Goal: Task Accomplishment & Management: Complete application form

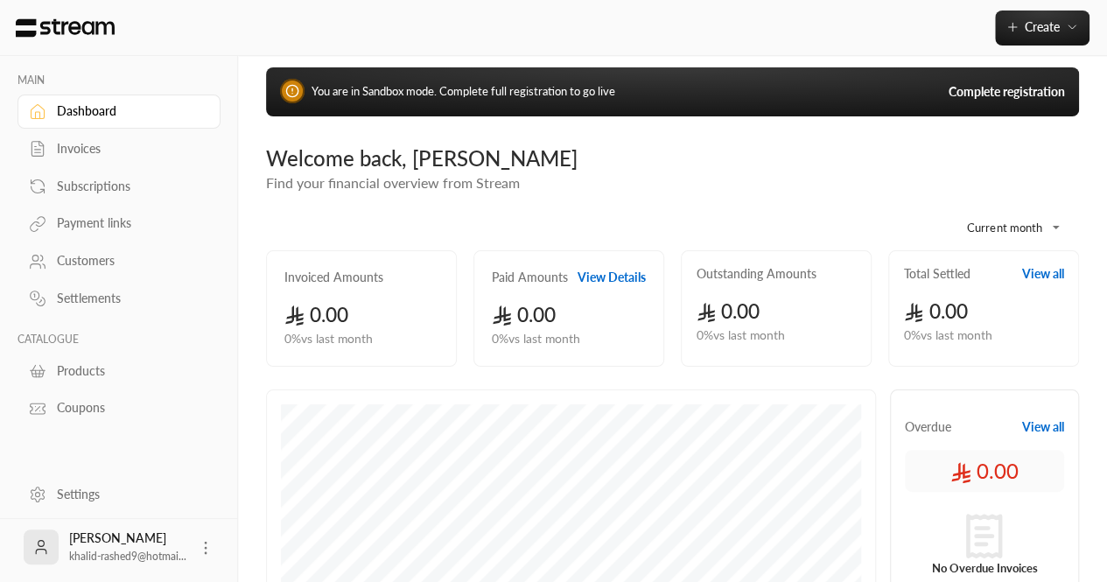
scroll to position [16, 0]
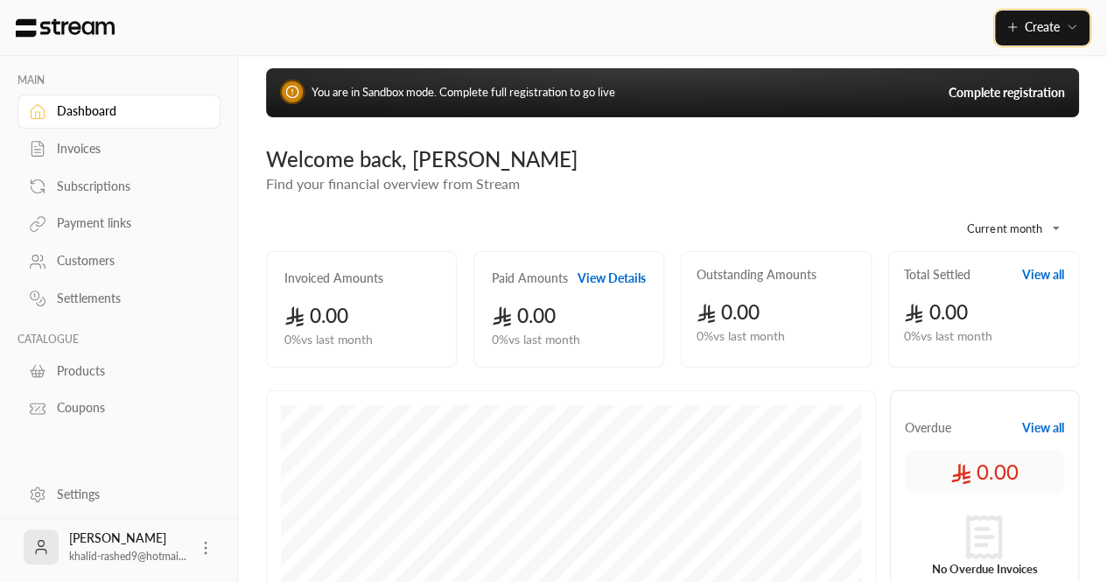
click at [998, 39] on button "Create" at bounding box center [1042, 27] width 94 height 35
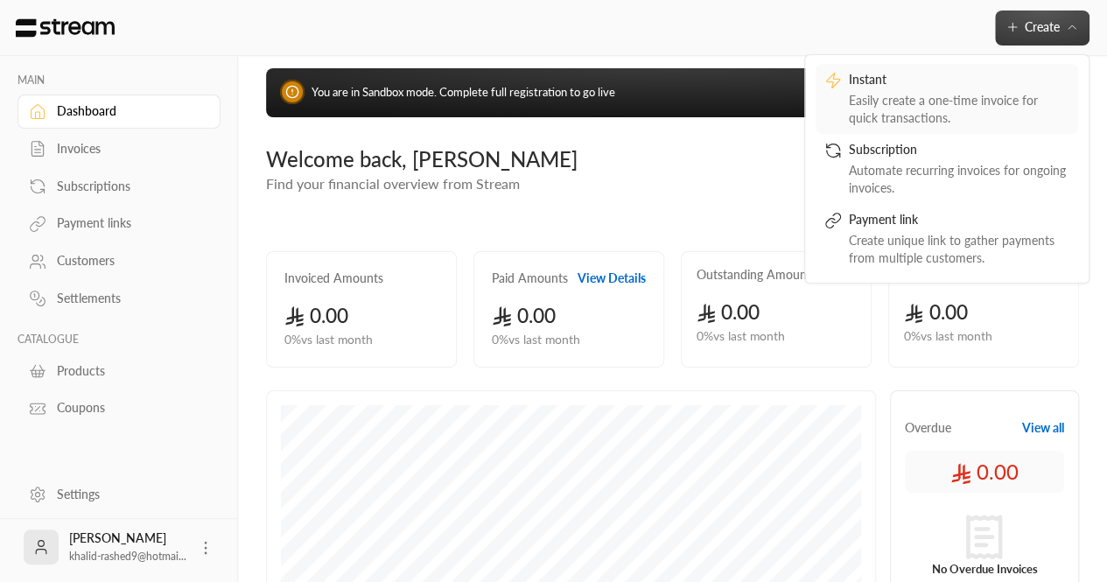
click at [882, 99] on div "Easily create a one-time invoice for quick transactions." at bounding box center [959, 109] width 220 height 35
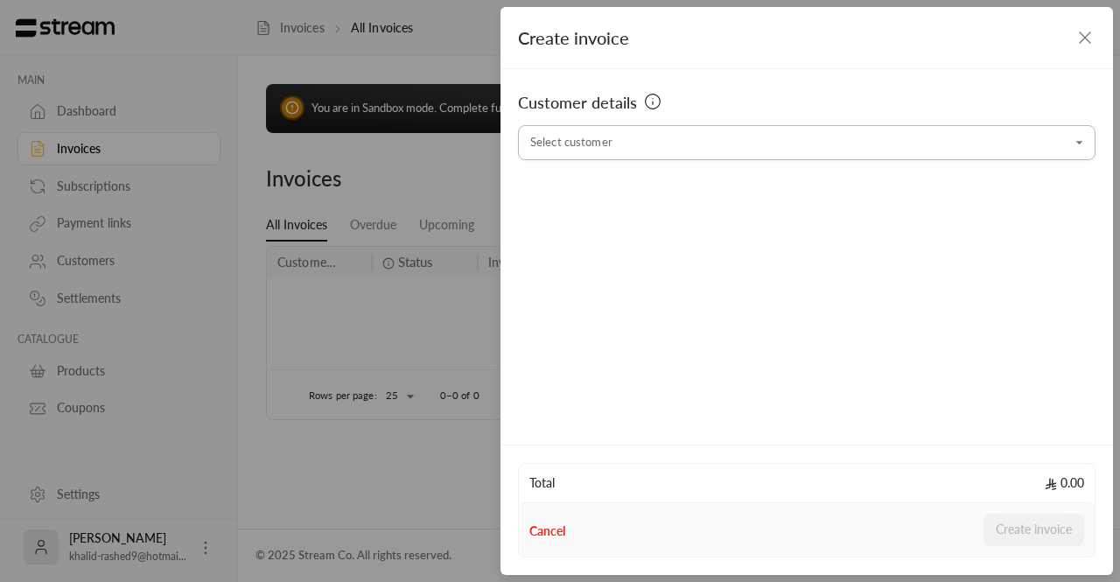
click at [605, 147] on input "Select customer" at bounding box center [806, 143] width 577 height 31
click at [633, 144] on input "**********" at bounding box center [806, 143] width 577 height 31
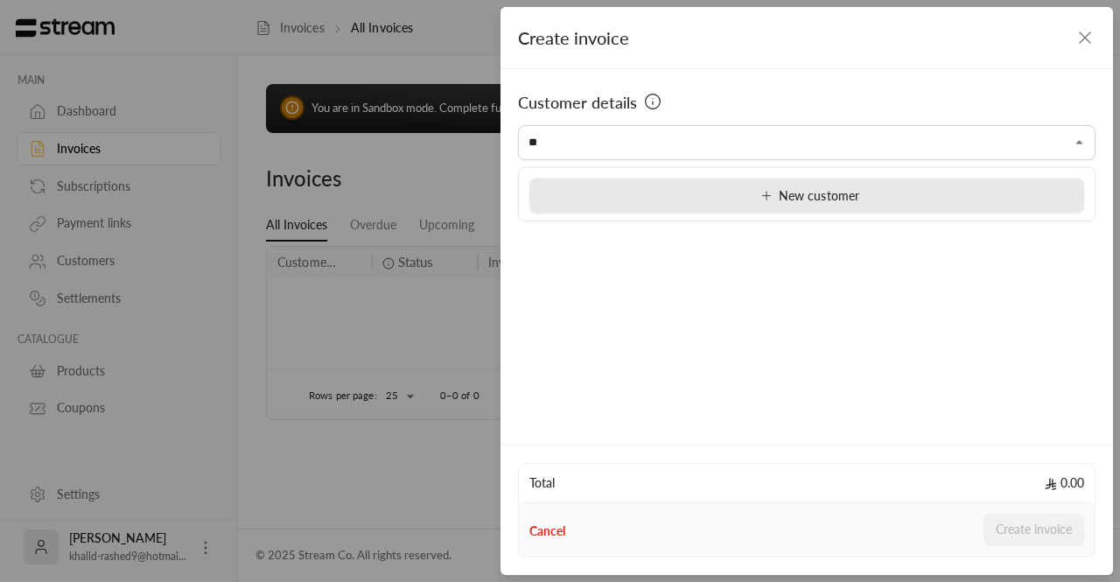
type input "*"
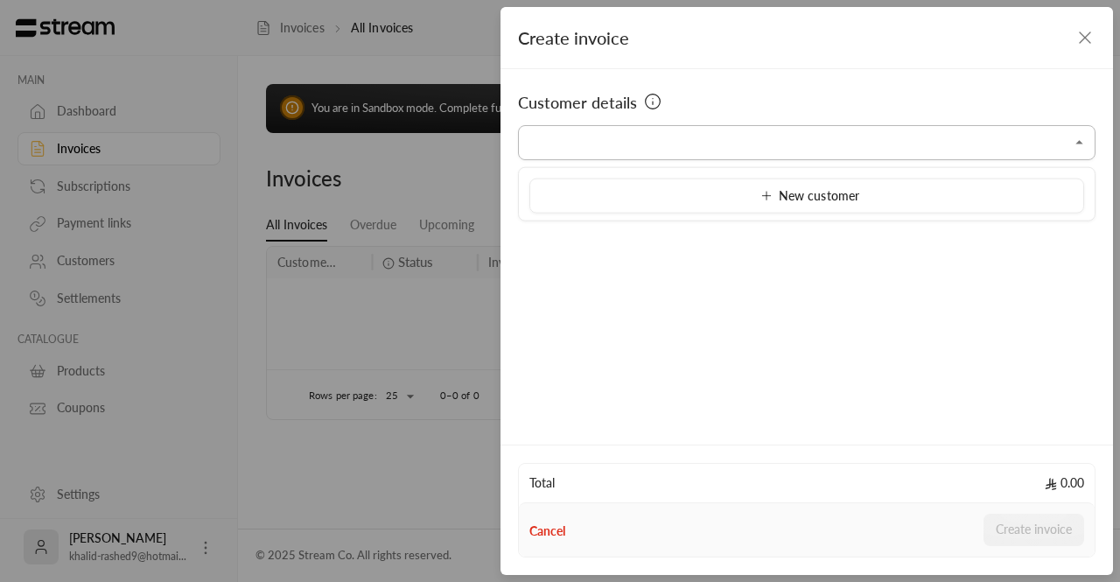
click at [671, 150] on input "Select customer" at bounding box center [806, 143] width 577 height 31
click at [983, 152] on input "**********" at bounding box center [806, 143] width 577 height 31
type input "*"
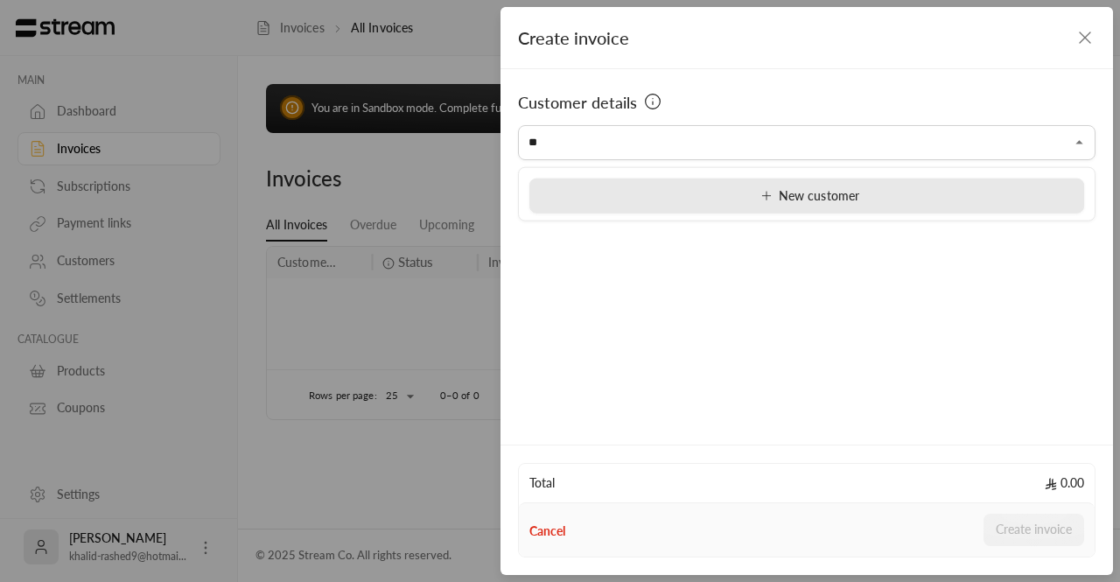
click at [878, 204] on li "New customer" at bounding box center [806, 195] width 555 height 35
type input "**********"
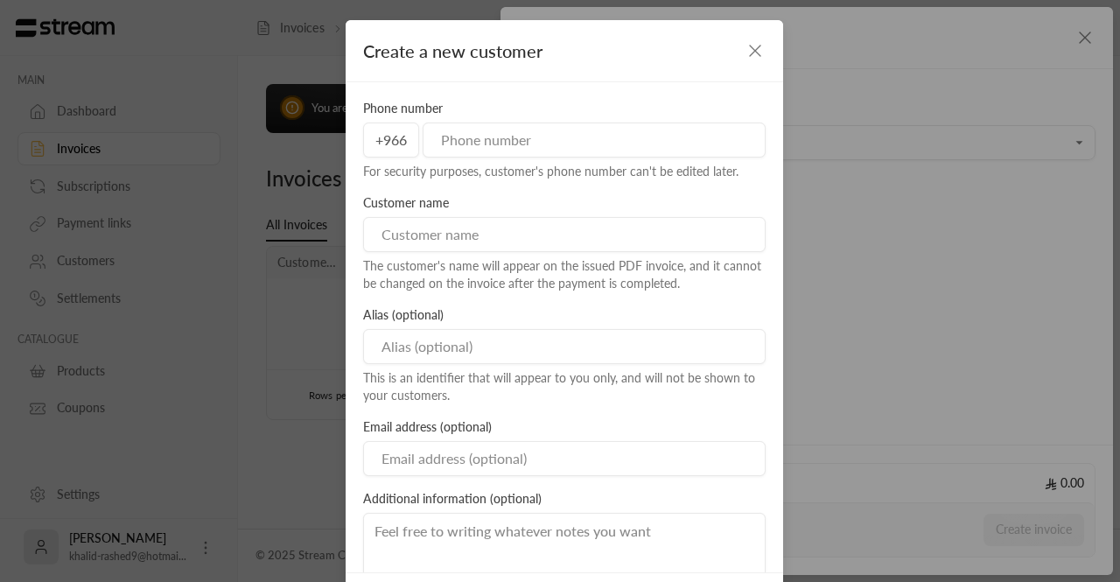
click at [471, 138] on input "tel" at bounding box center [594, 139] width 343 height 35
type input "596995502"
click at [446, 225] on input at bounding box center [564, 234] width 402 height 35
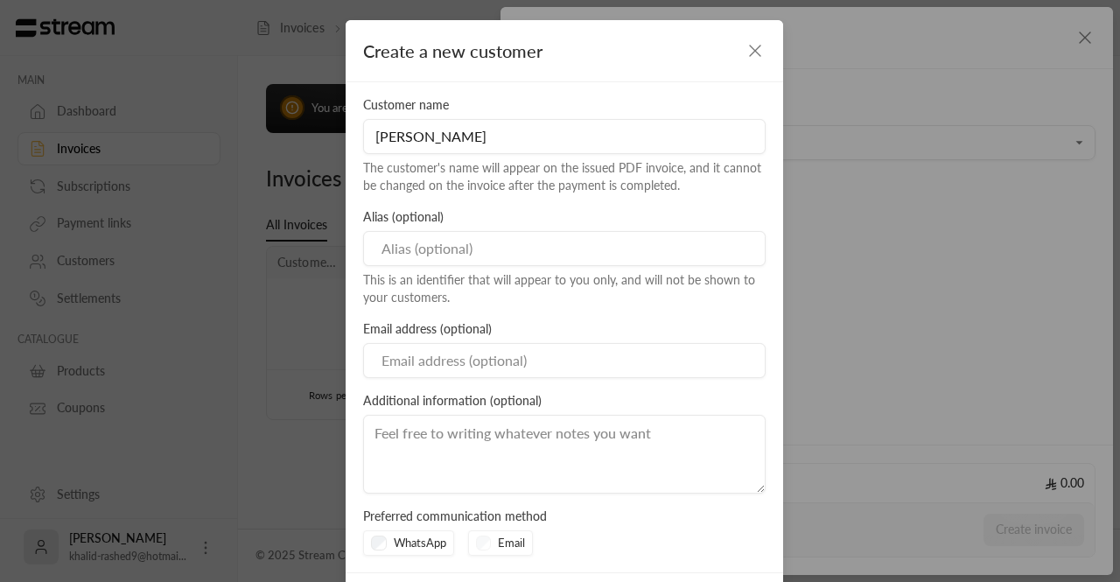
scroll to position [79, 0]
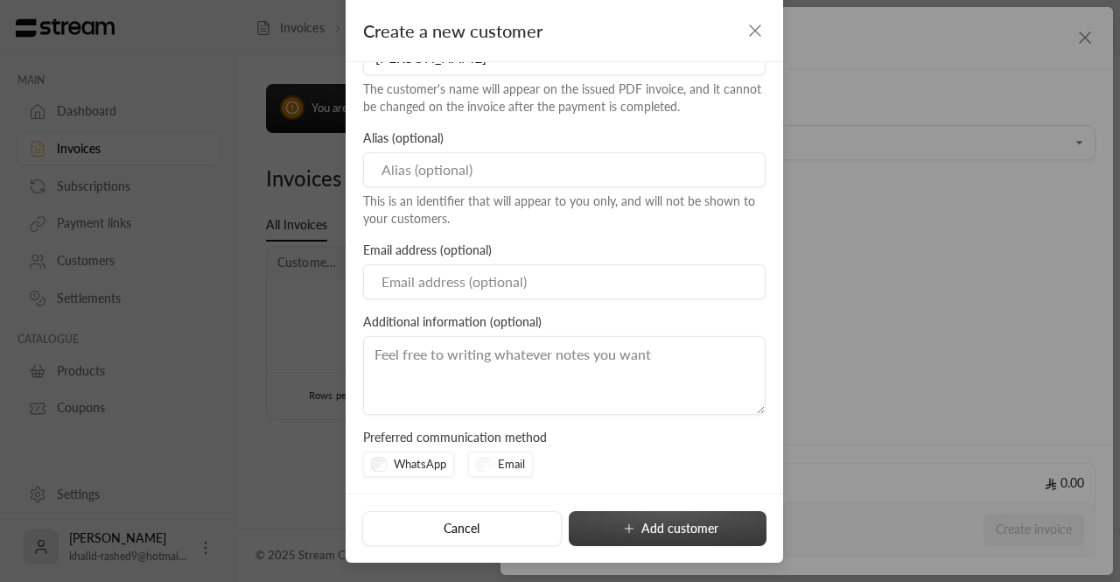
type input "[PERSON_NAME]"
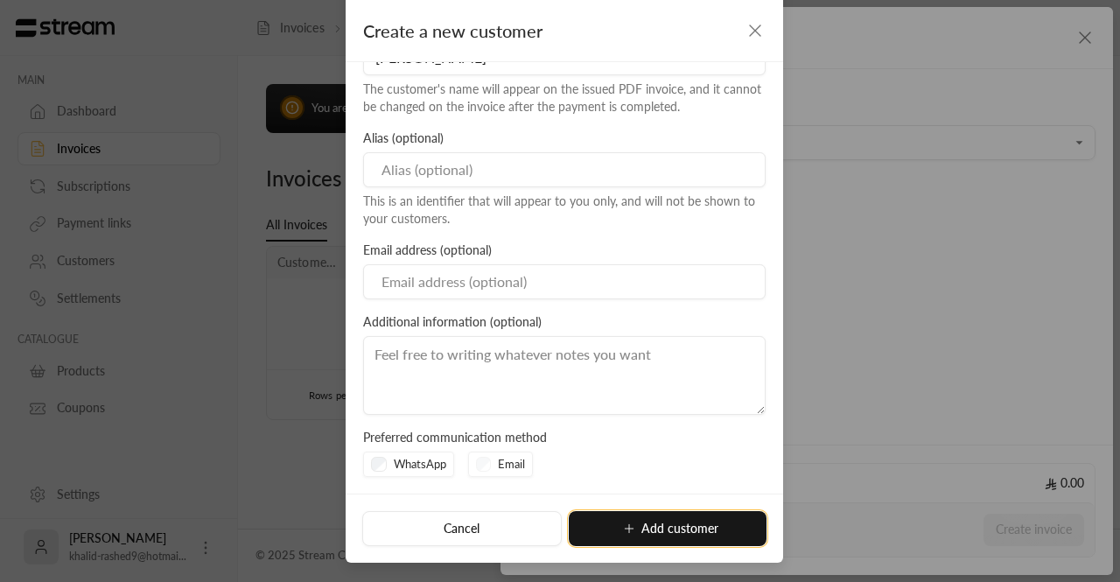
click at [657, 528] on button "Add customer" at bounding box center [668, 528] width 198 height 35
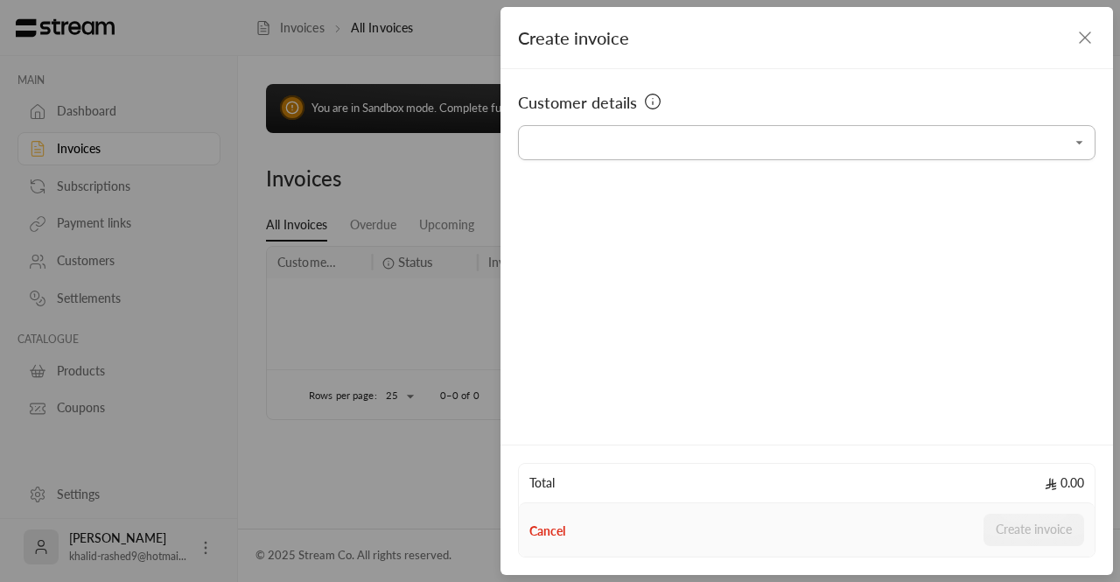
click at [653, 147] on input "Select customer" at bounding box center [806, 143] width 577 height 31
type input "**********"
click at [721, 150] on input "**********" at bounding box center [806, 143] width 577 height 31
click at [709, 156] on input "**********" at bounding box center [806, 143] width 577 height 31
click at [747, 291] on div "Customer details Select customer Select customer" at bounding box center [806, 254] width 612 height 370
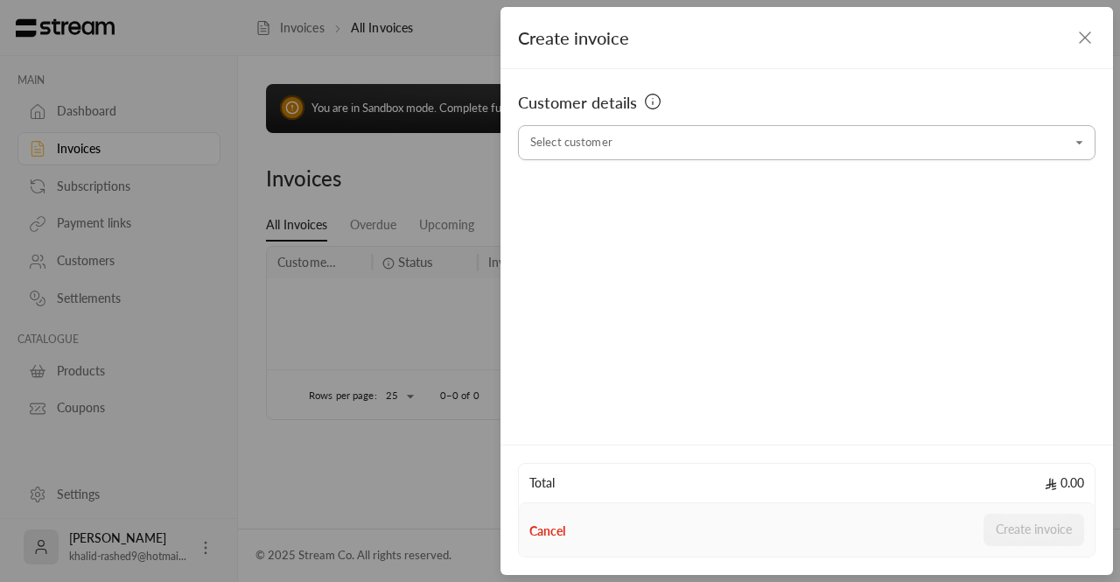
click at [805, 125] on div "Select customer" at bounding box center [806, 142] width 577 height 35
click at [763, 139] on input "Select customer" at bounding box center [806, 143] width 577 height 31
type input "**********"
click at [1089, 41] on icon "button" at bounding box center [1084, 37] width 21 height 21
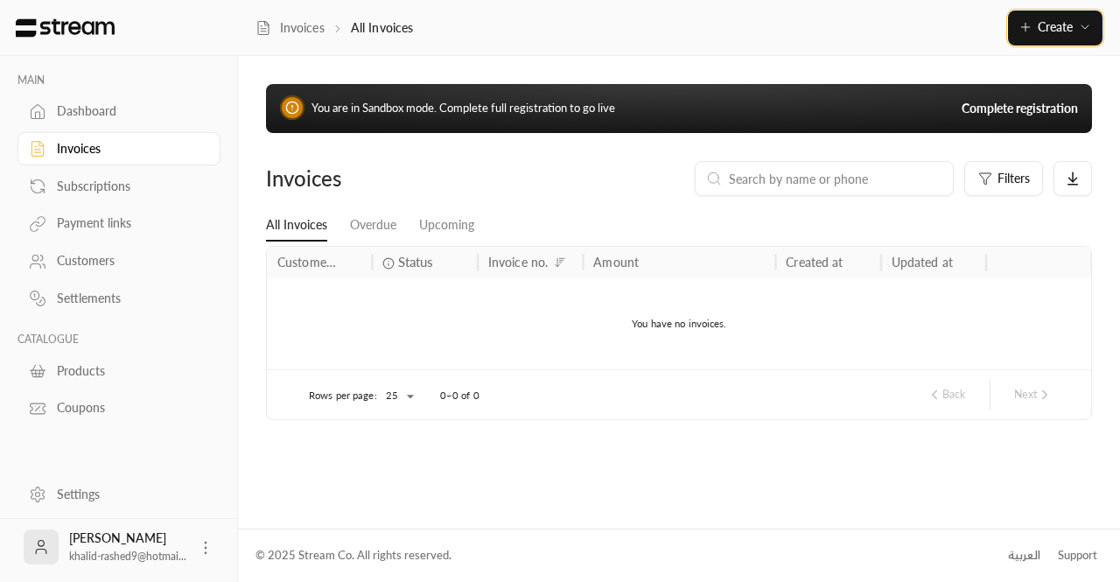
click at [1038, 38] on button "Create" at bounding box center [1055, 27] width 94 height 35
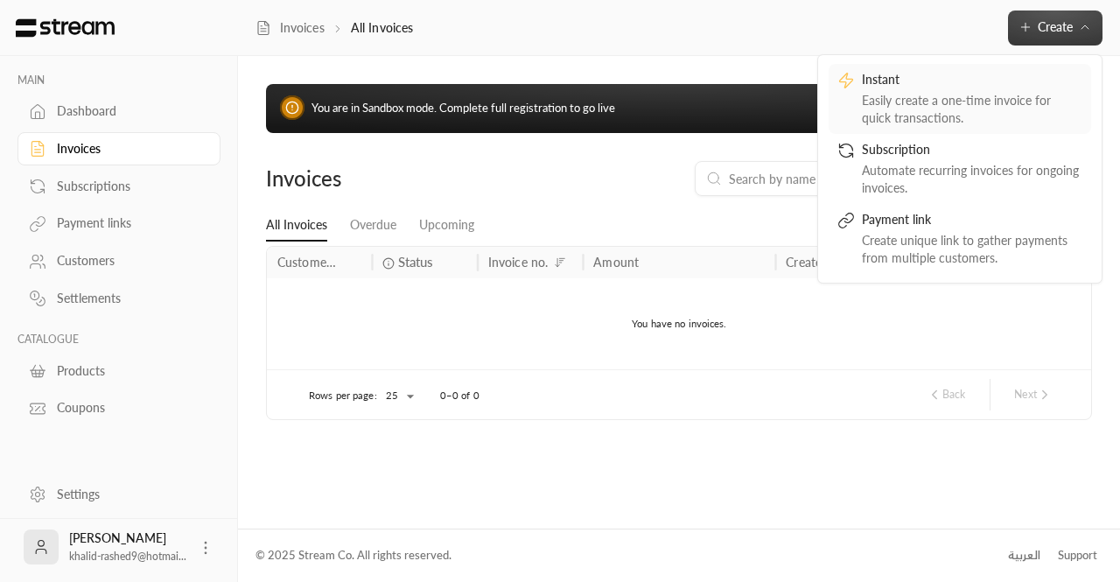
click at [920, 92] on div "Easily create a one-time invoice for quick transactions." at bounding box center [972, 109] width 220 height 35
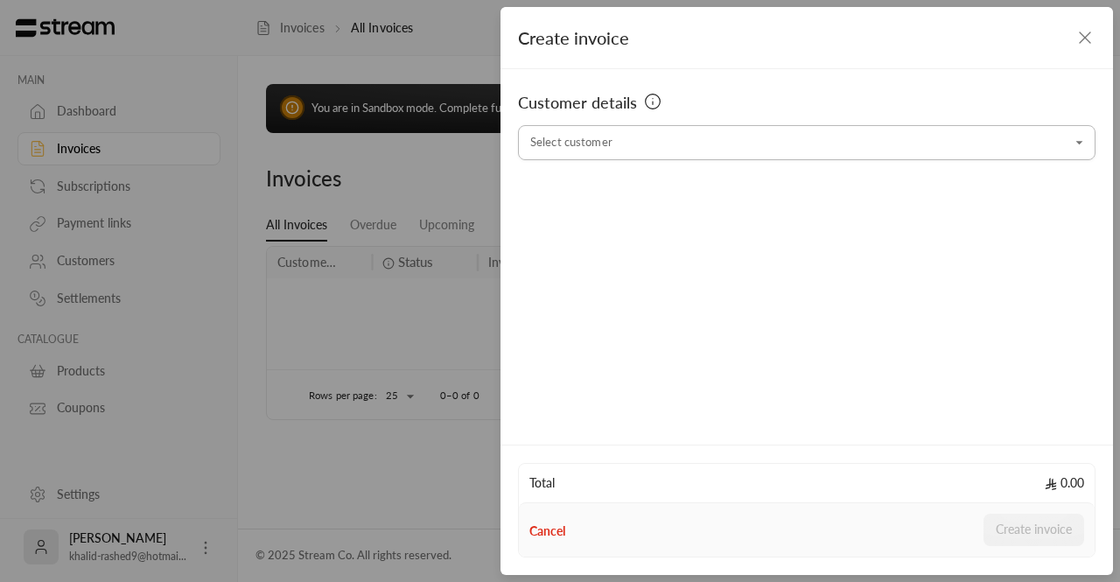
click at [585, 140] on input "Select customer" at bounding box center [806, 143] width 577 height 31
click at [589, 143] on input "Select customer" at bounding box center [806, 143] width 577 height 31
click at [1076, 153] on input "Select customer" at bounding box center [806, 143] width 577 height 31
click at [890, 304] on div "Customer details Select customer Select customer" at bounding box center [806, 254] width 612 height 370
click at [831, 144] on input "Select customer" at bounding box center [806, 143] width 577 height 31
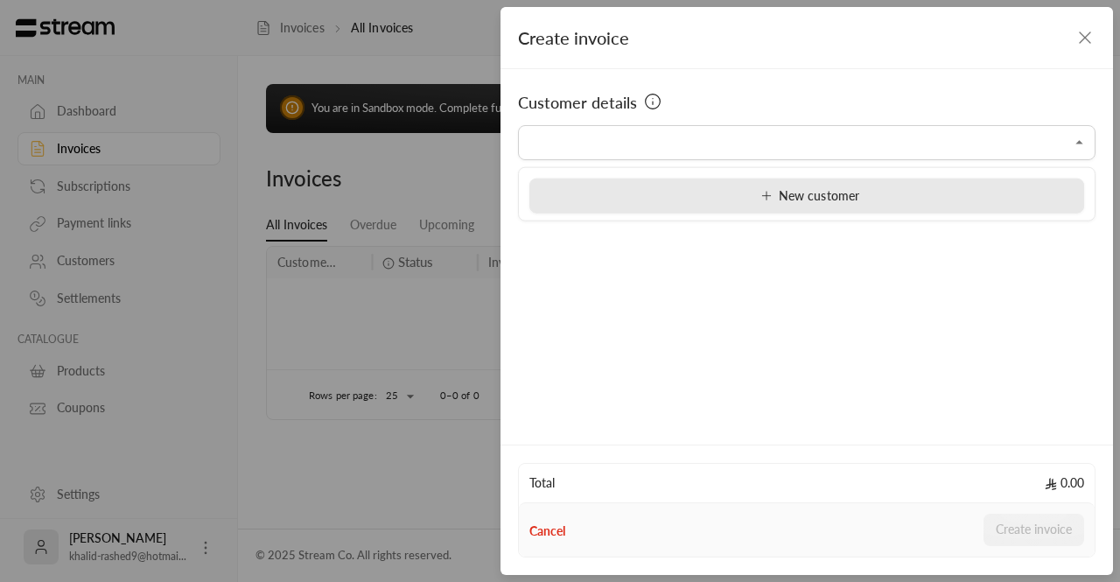
click at [875, 188] on div "New customer" at bounding box center [806, 195] width 535 height 18
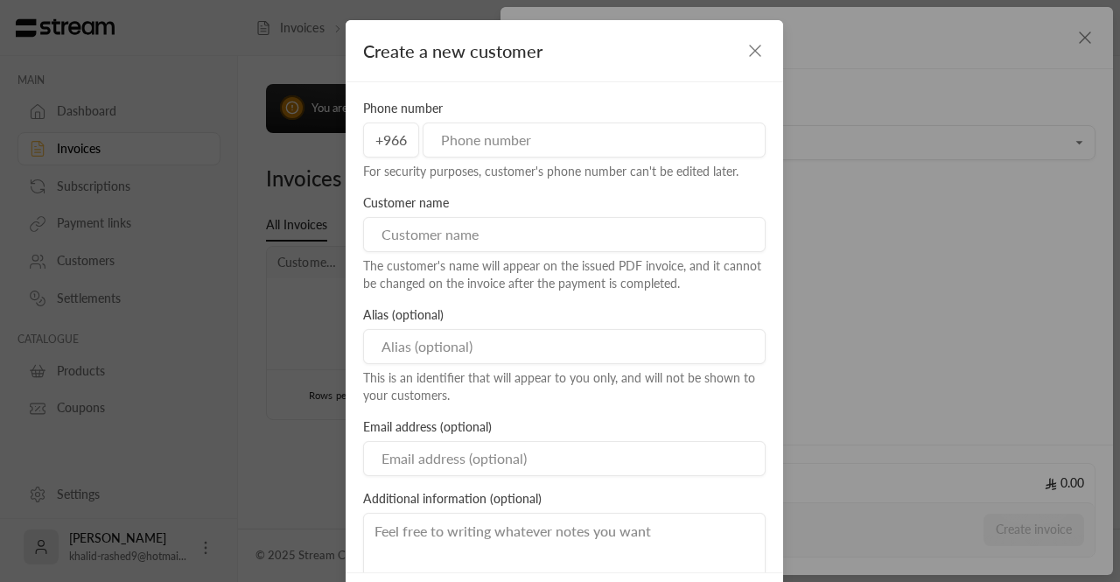
click at [501, 157] on div "Phone number +966 For security purposes, customer's phone number can't be edite…" at bounding box center [564, 140] width 420 height 80
click at [478, 142] on input "tel" at bounding box center [594, 139] width 343 height 35
type input "581881851"
click at [518, 236] on input at bounding box center [564, 234] width 402 height 35
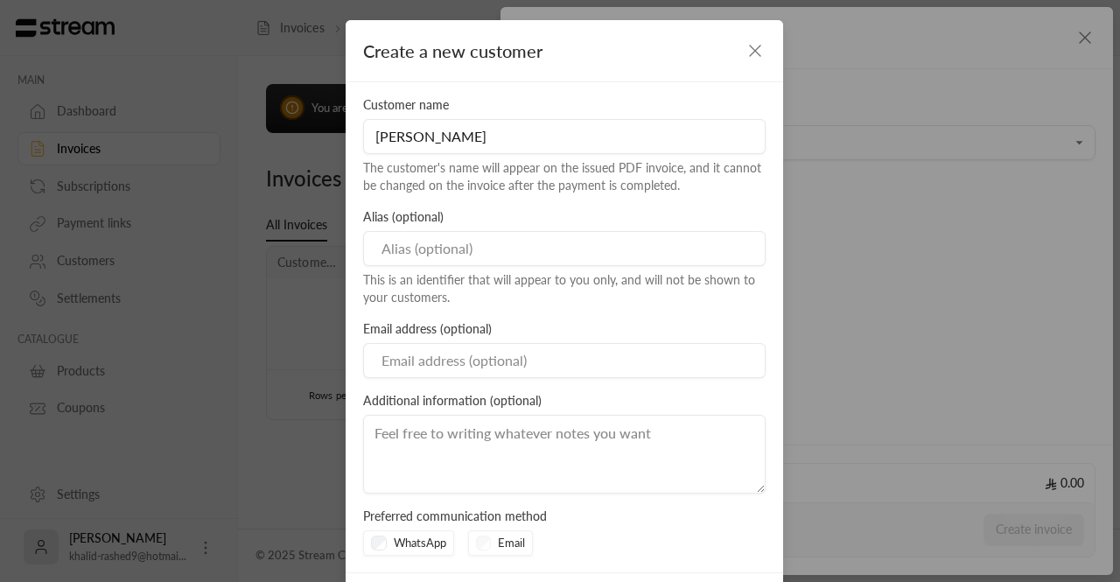
scroll to position [79, 0]
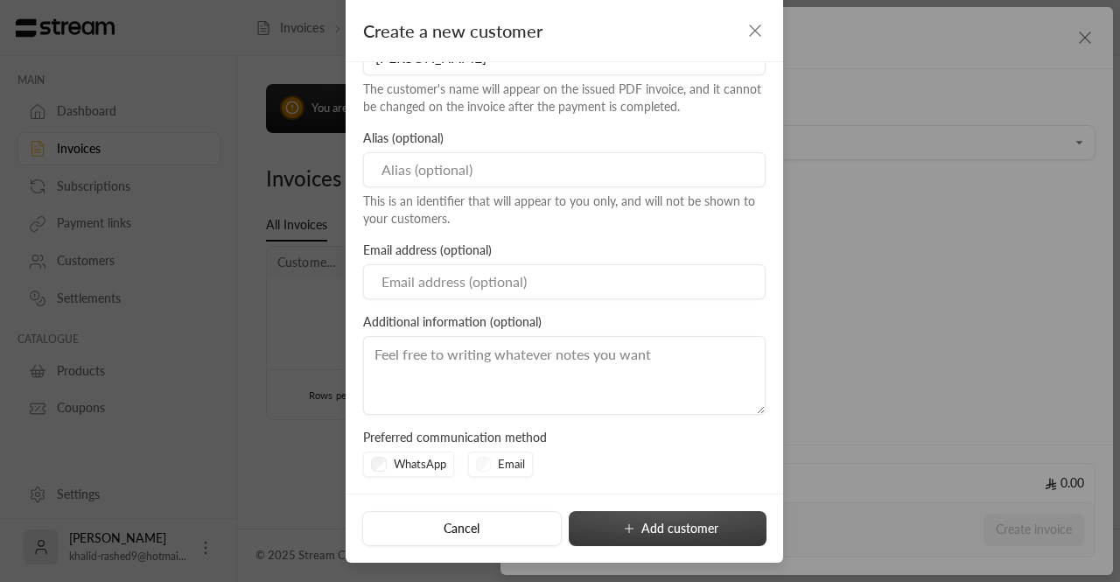
type input "[PERSON_NAME]"
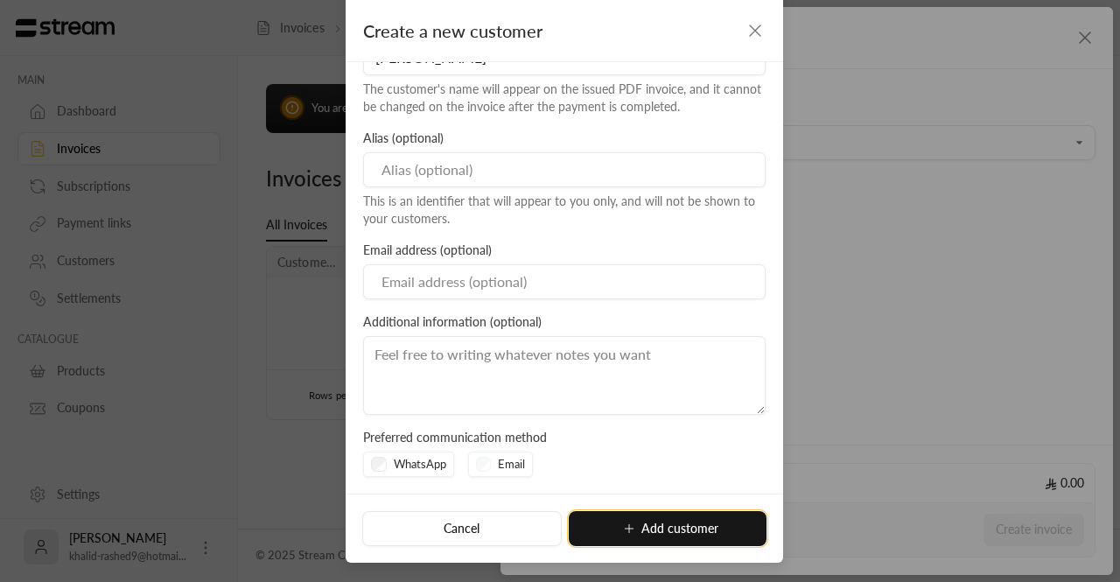
click at [626, 528] on icon "submit" at bounding box center [629, 528] width 8 height 0
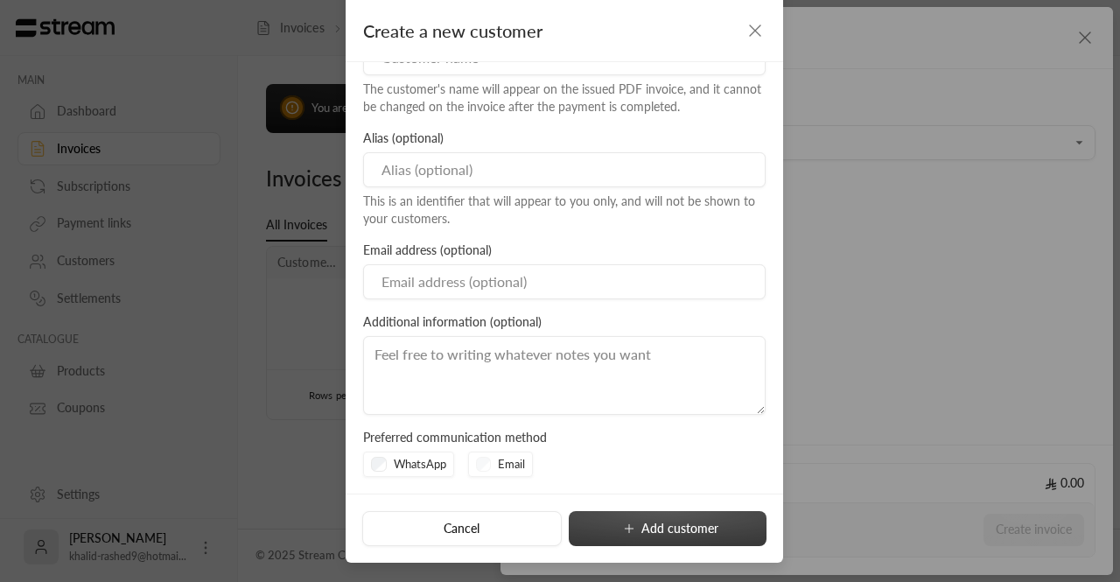
type input "**********"
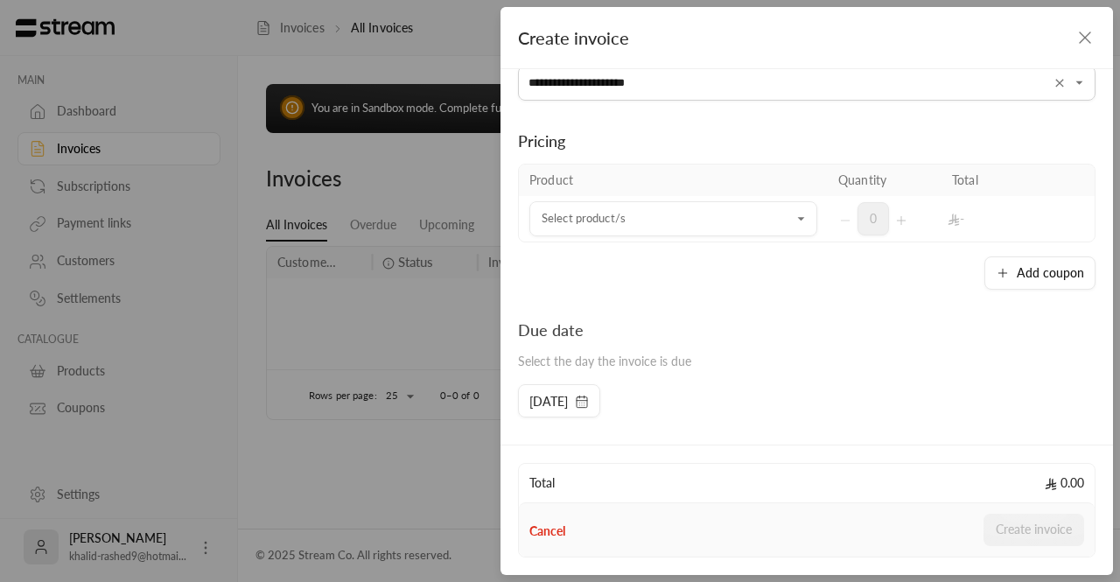
scroll to position [65, 0]
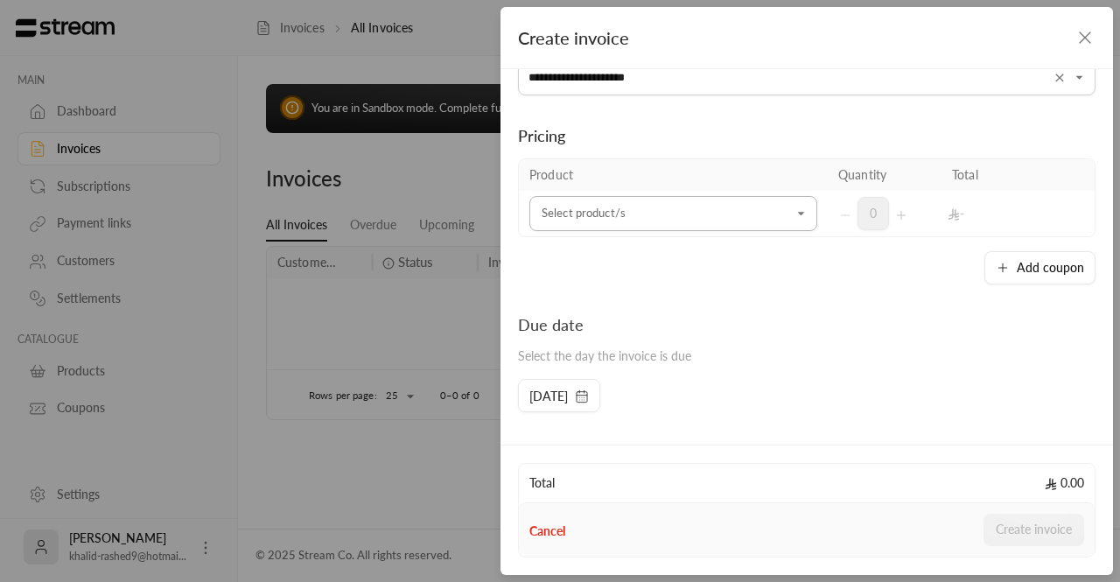
click at [770, 213] on input "Select customer" at bounding box center [673, 214] width 288 height 31
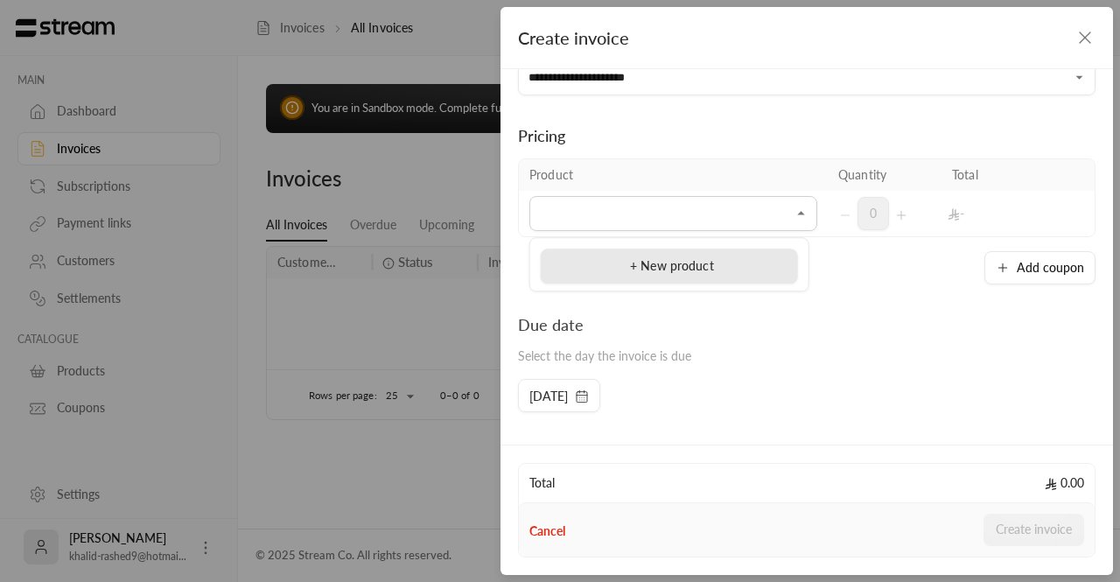
click at [675, 274] on div "+ New product" at bounding box center [669, 266] width 238 height 18
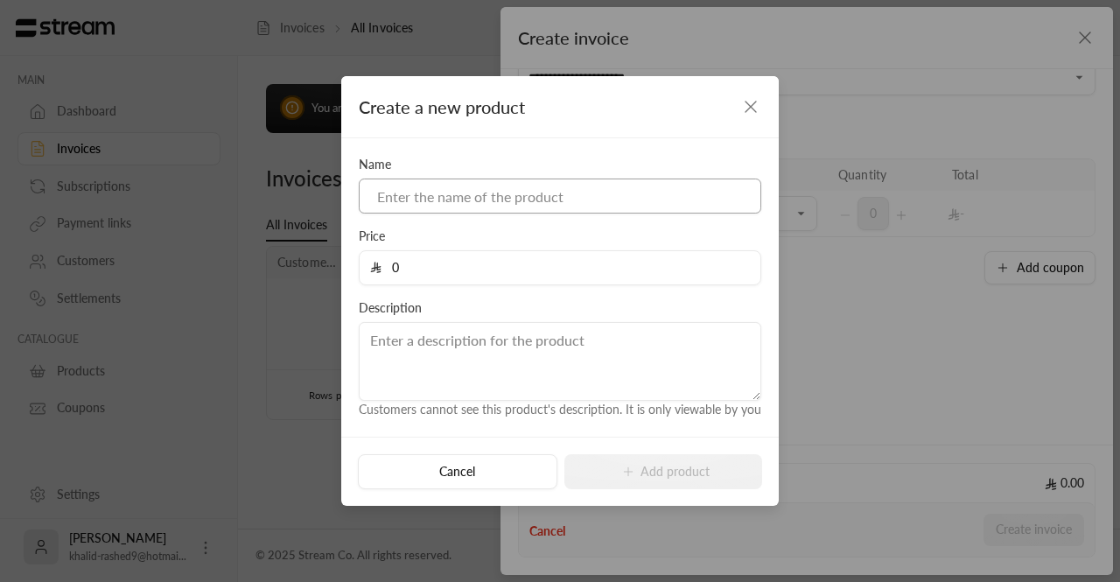
click at [461, 205] on input at bounding box center [560, 195] width 402 height 35
type input "a"
click at [429, 255] on input "0" at bounding box center [565, 267] width 368 height 33
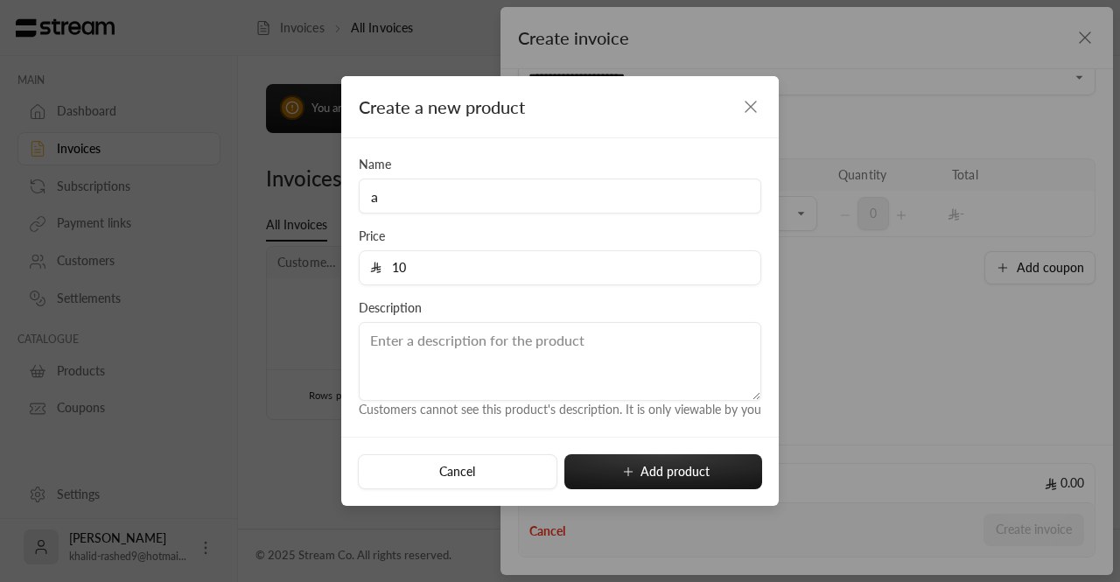
type input "10"
click at [458, 220] on div "Name a Price 10 Description Customers cannot see this product's description. It…" at bounding box center [560, 287] width 420 height 263
click at [428, 199] on input "a" at bounding box center [560, 195] width 402 height 35
type input "test"
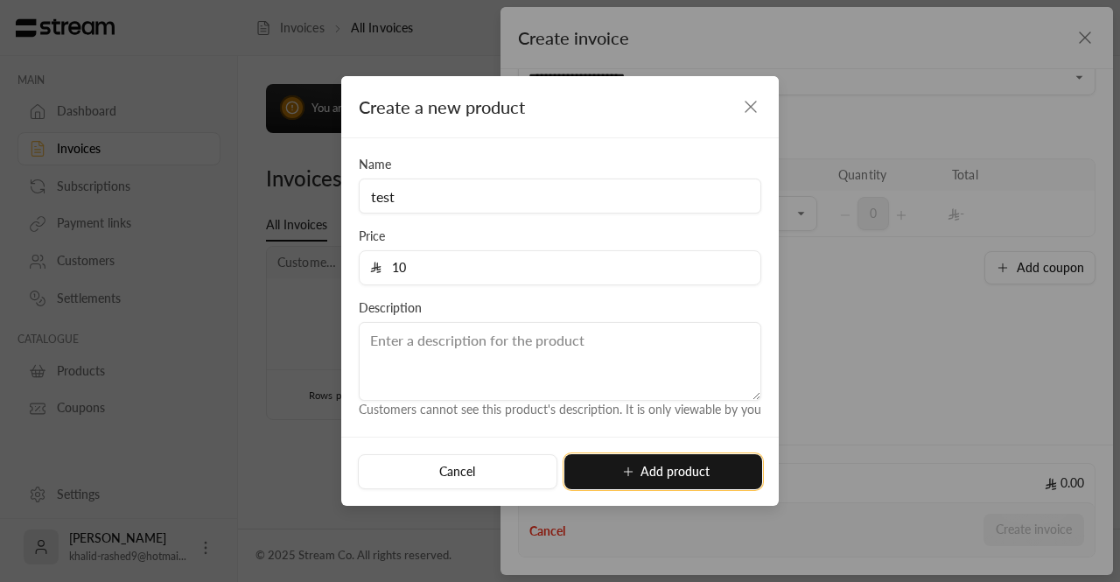
click at [653, 475] on button "Add product" at bounding box center [663, 471] width 198 height 35
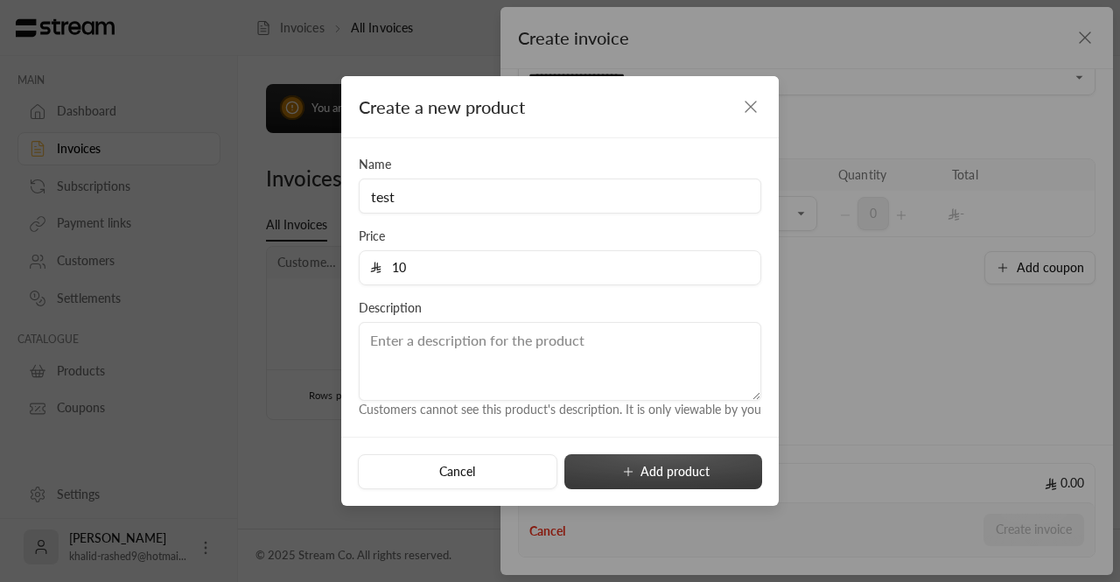
type input "0"
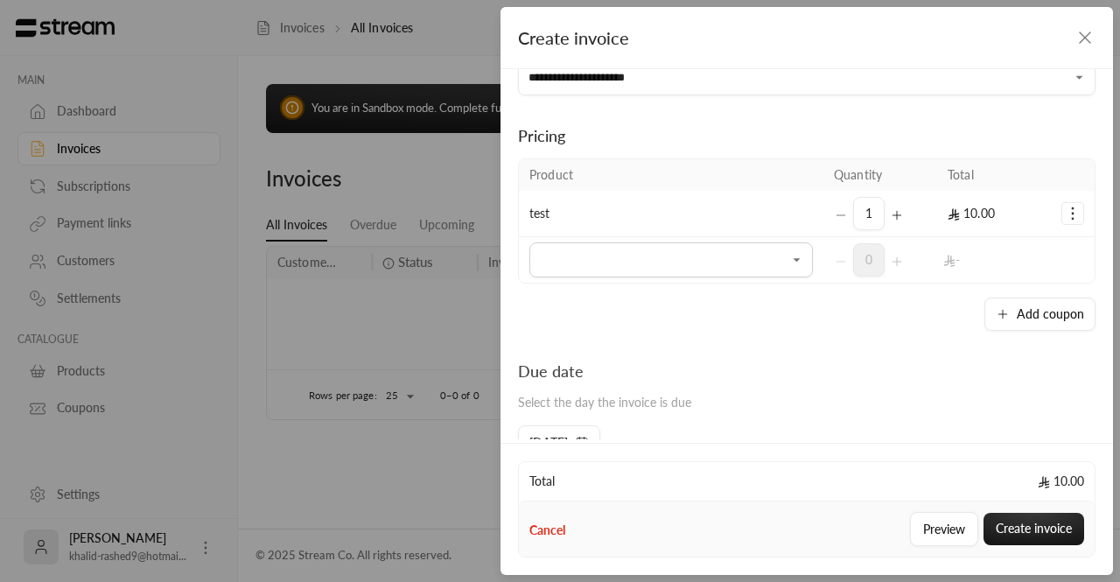
click at [807, 348] on div "**********" at bounding box center [806, 254] width 612 height 370
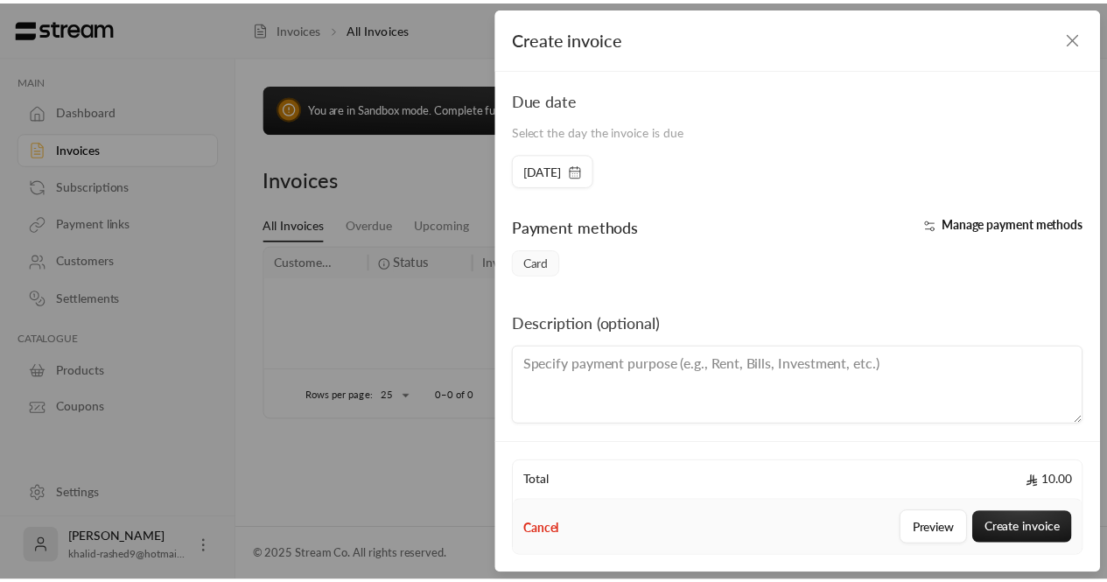
scroll to position [339, 0]
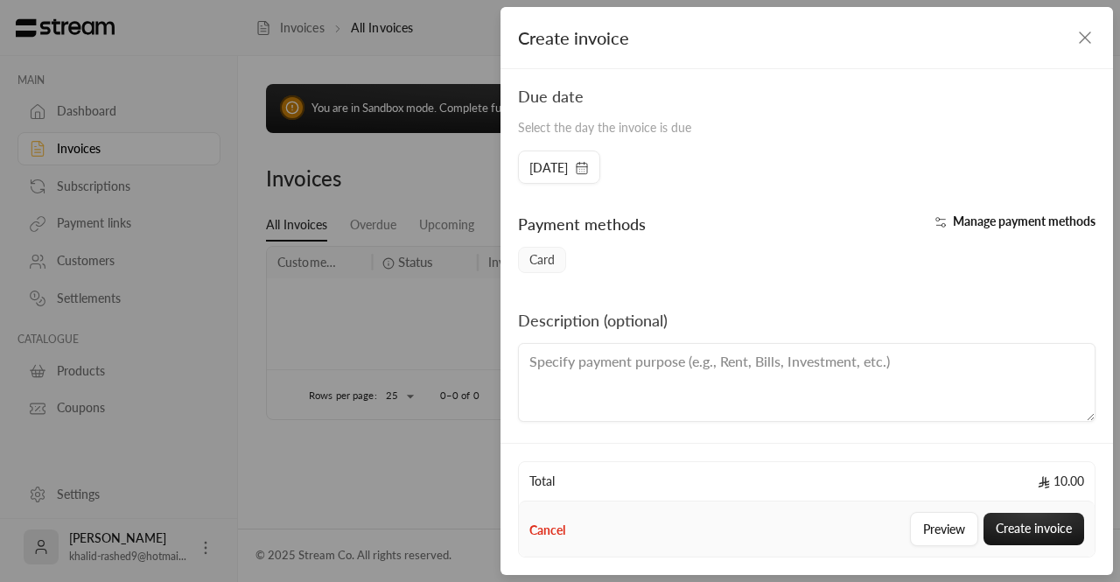
click at [940, 217] on button "Manage payment methods" at bounding box center [1011, 221] width 167 height 17
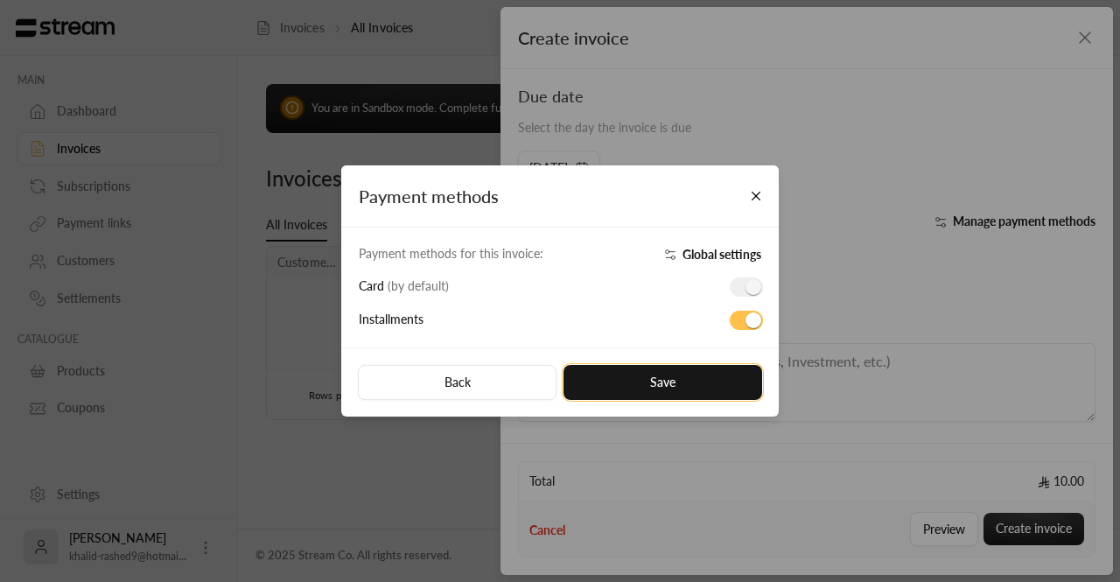
click at [633, 384] on button "Save" at bounding box center [662, 382] width 199 height 35
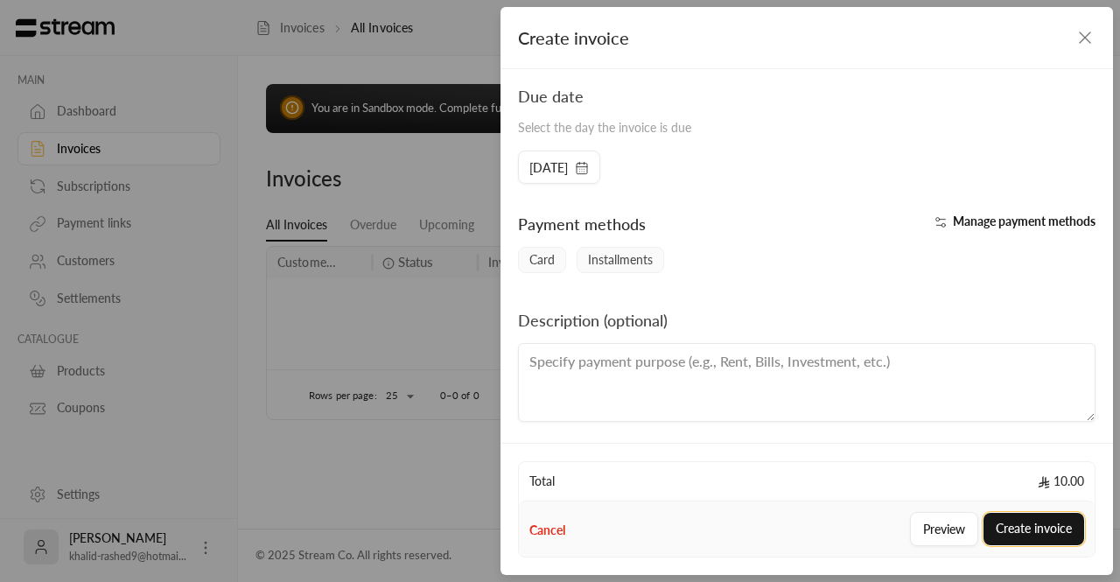
click at [1011, 542] on button "Create invoice" at bounding box center [1033, 529] width 101 height 32
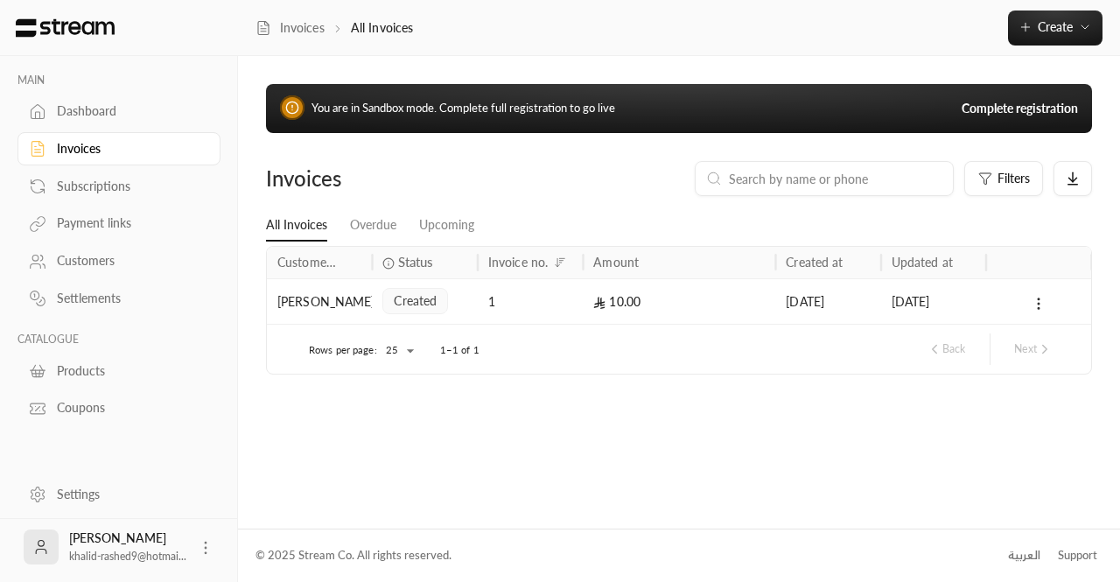
click at [988, 108] on link "Complete registration" at bounding box center [1019, 108] width 116 height 17
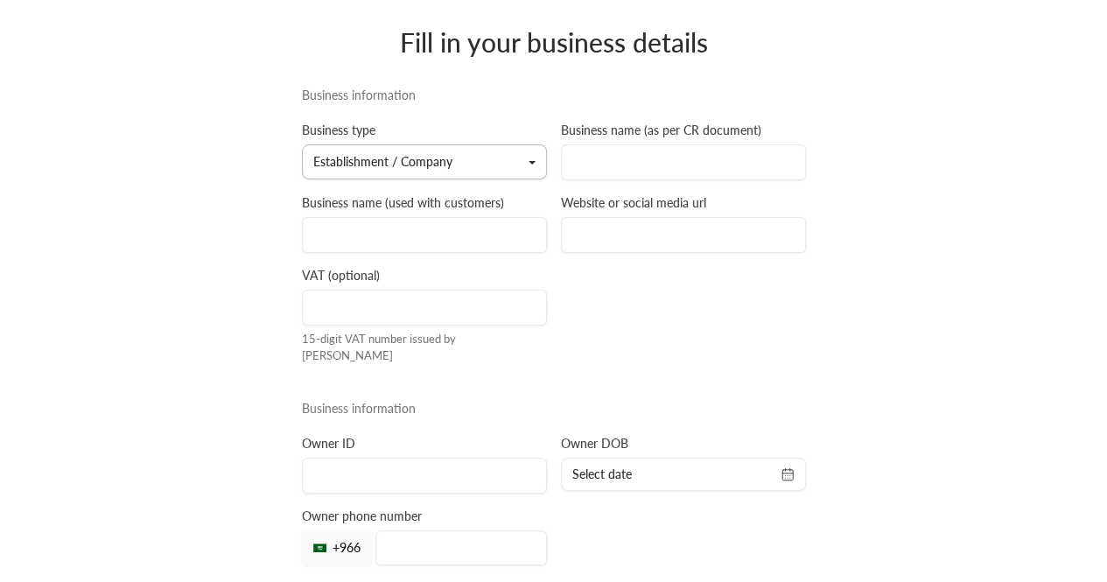
scroll to position [80, 0]
click at [463, 171] on button "Establishment / Company" at bounding box center [424, 162] width 245 height 35
click at [408, 212] on link "Establishment / Company" at bounding box center [424, 214] width 222 height 31
click at [666, 164] on input at bounding box center [683, 163] width 245 height 36
click at [629, 220] on input at bounding box center [683, 236] width 245 height 36
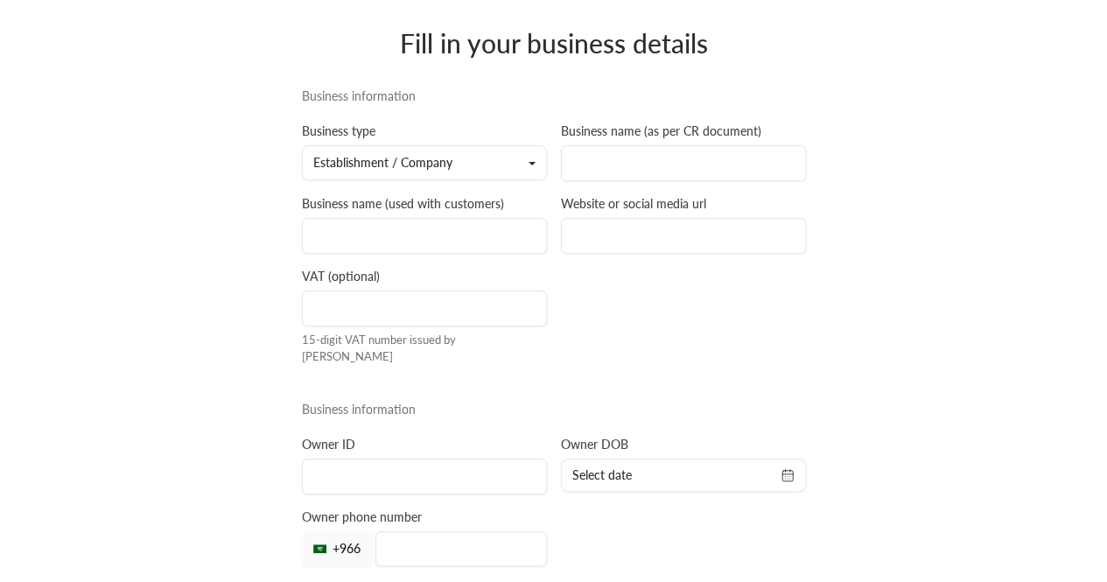
click at [422, 155] on button "Establishment / Company" at bounding box center [424, 162] width 245 height 35
click at [394, 242] on link "Freelancer" at bounding box center [424, 244] width 222 height 31
click at [444, 158] on button "Freelancer" at bounding box center [424, 162] width 245 height 35
click at [389, 216] on link "Establishment / Company" at bounding box center [424, 214] width 222 height 31
click at [367, 223] on input at bounding box center [424, 236] width 245 height 36
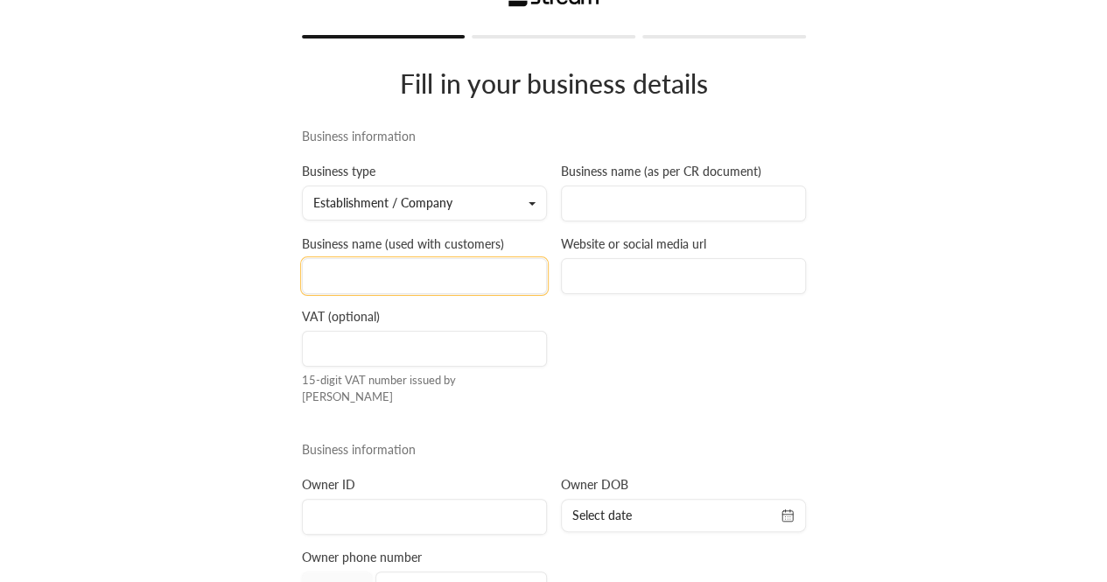
scroll to position [38, 0]
click at [632, 201] on input at bounding box center [683, 204] width 245 height 36
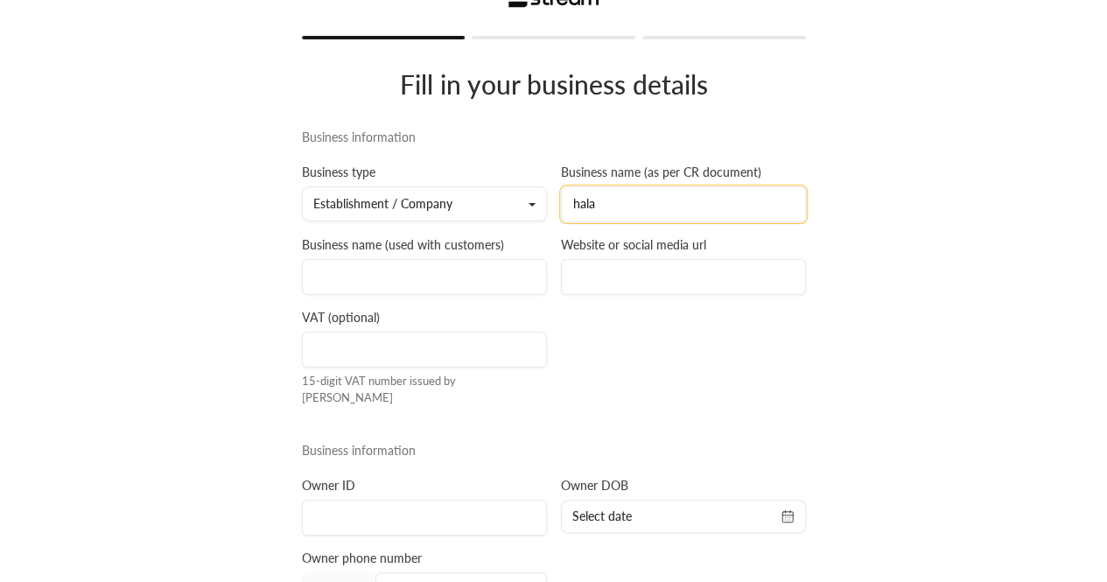
type input "hala"
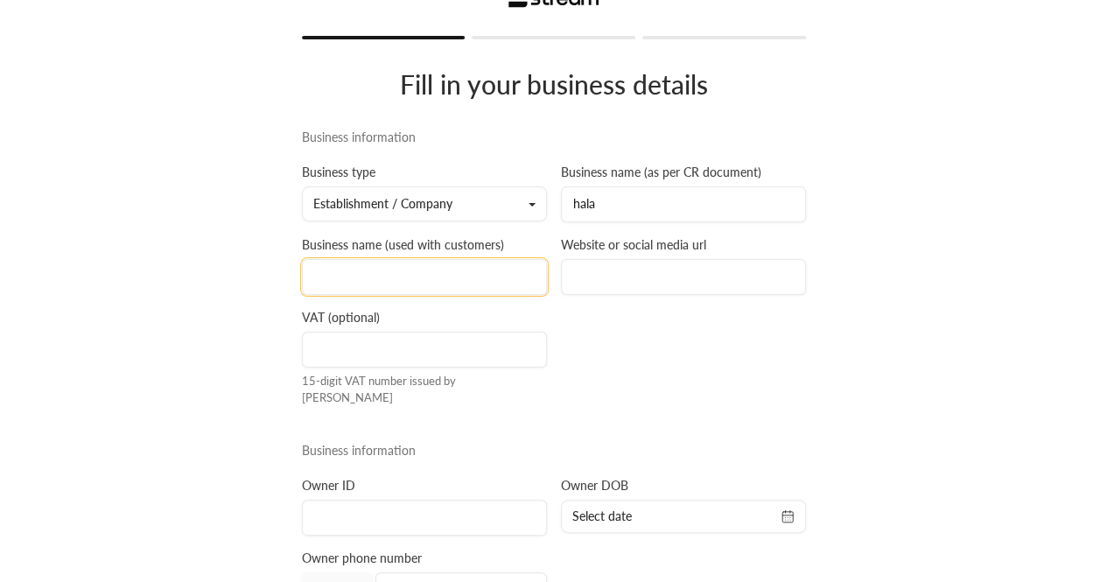
click at [465, 275] on input at bounding box center [424, 277] width 245 height 36
type input "ahla"
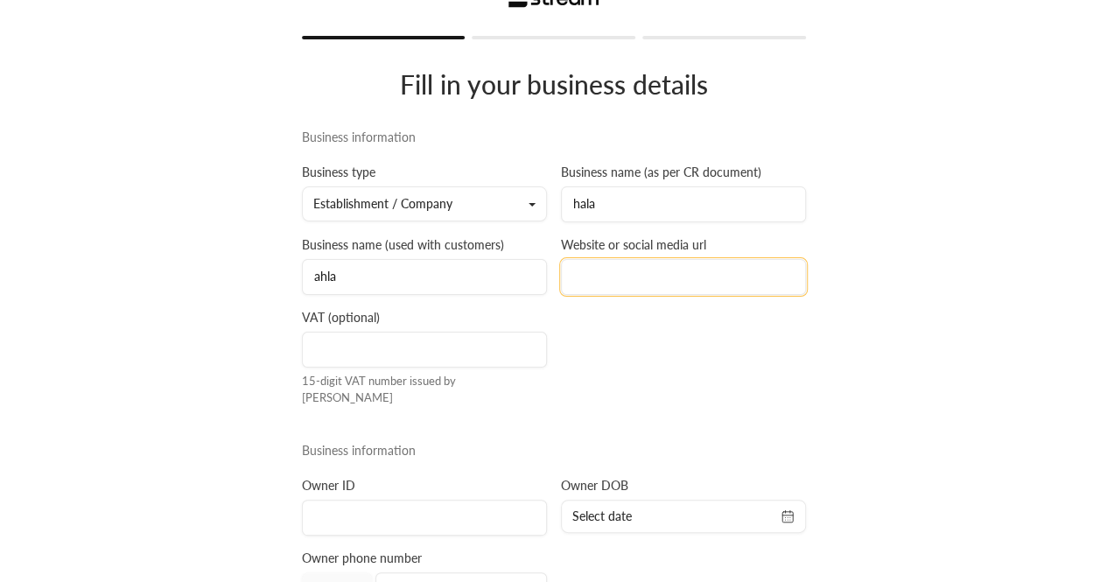
click at [618, 293] on input at bounding box center [683, 277] width 245 height 36
click at [597, 279] on input at bounding box center [683, 277] width 245 height 36
paste input "[URL][DOMAIN_NAME]"
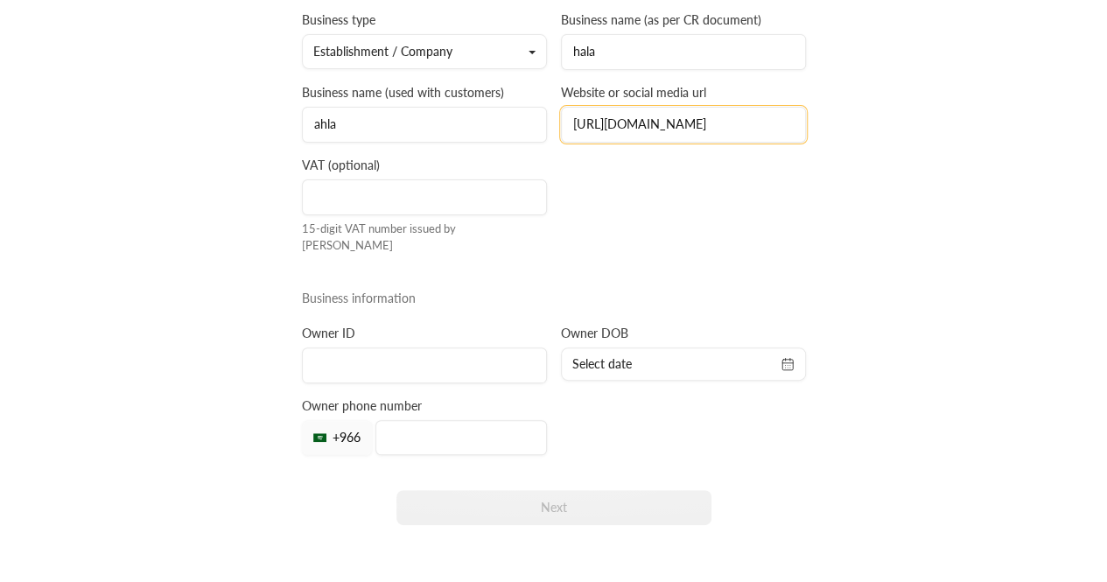
scroll to position [220, 0]
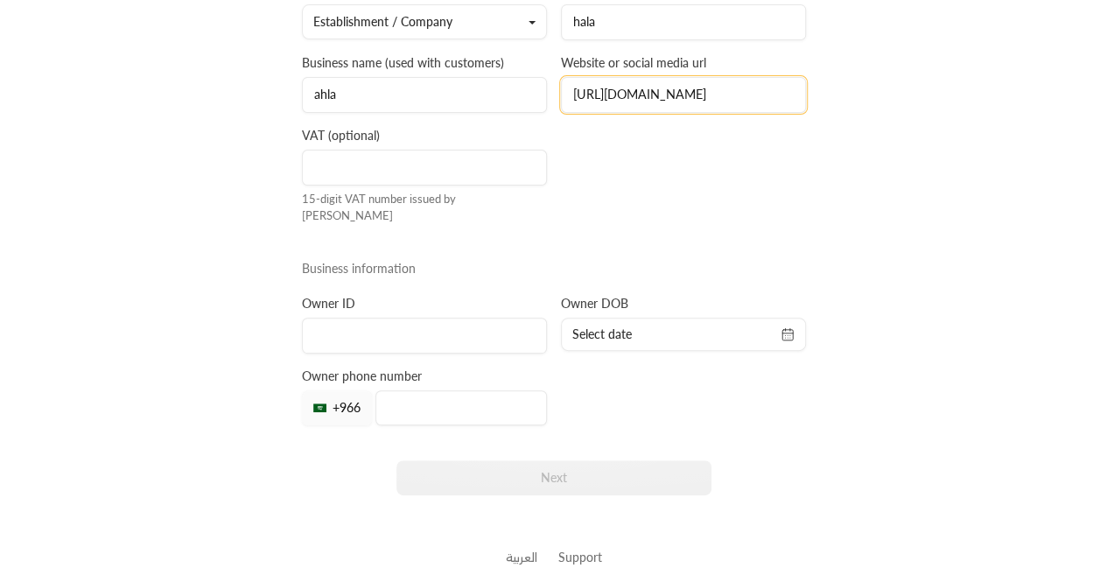
type input "[URL][DOMAIN_NAME]"
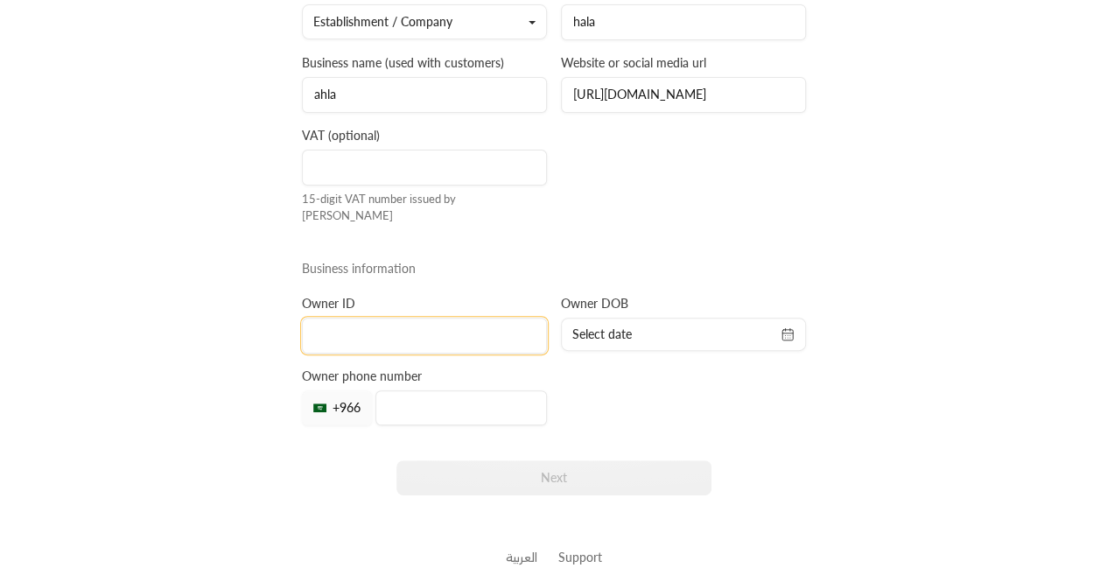
click at [331, 321] on input at bounding box center [424, 336] width 245 height 36
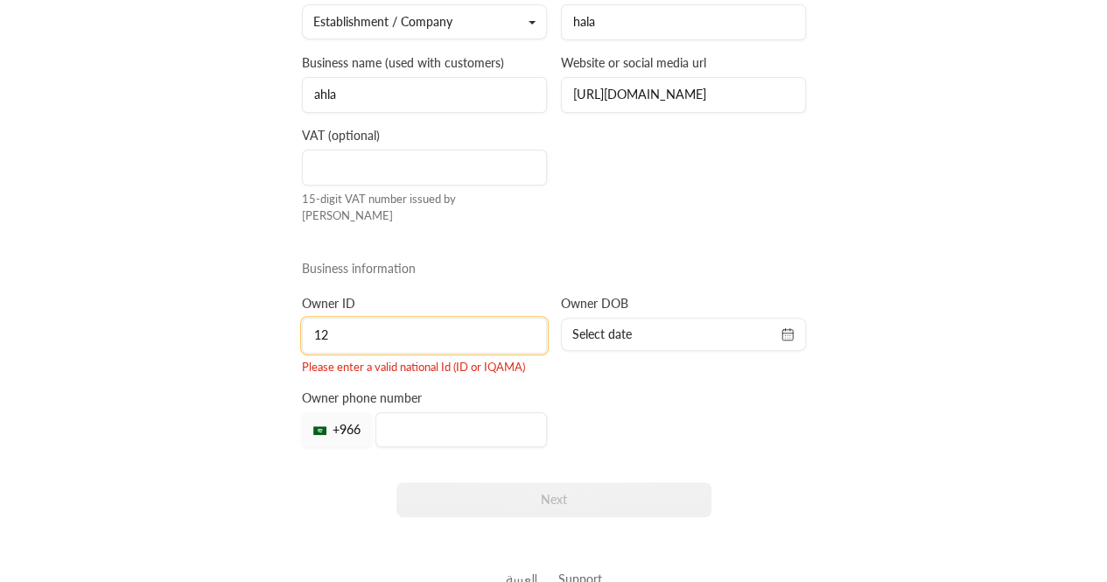
type input "1"
click at [465, 332] on input "1122145678" at bounding box center [424, 336] width 245 height 36
click at [441, 325] on input "1122145678" at bounding box center [424, 336] width 245 height 36
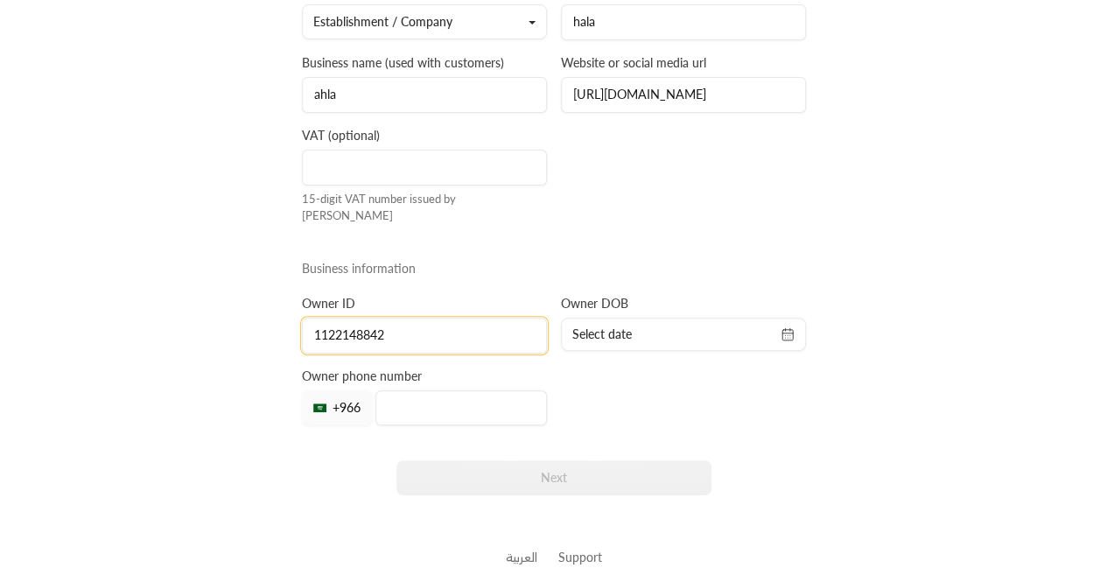
type input "1122148842"
click at [798, 322] on div "Select date" at bounding box center [683, 334] width 245 height 33
click at [787, 327] on icon "button" at bounding box center [787, 334] width 14 height 14
select select "*"
select select "****"
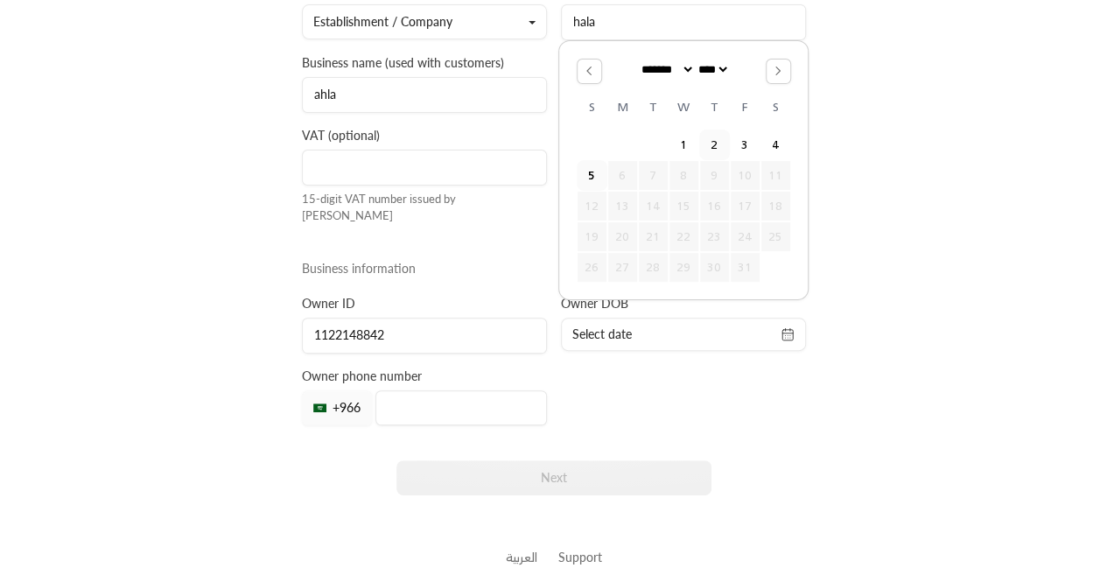
click at [719, 146] on button "2" at bounding box center [714, 144] width 29 height 29
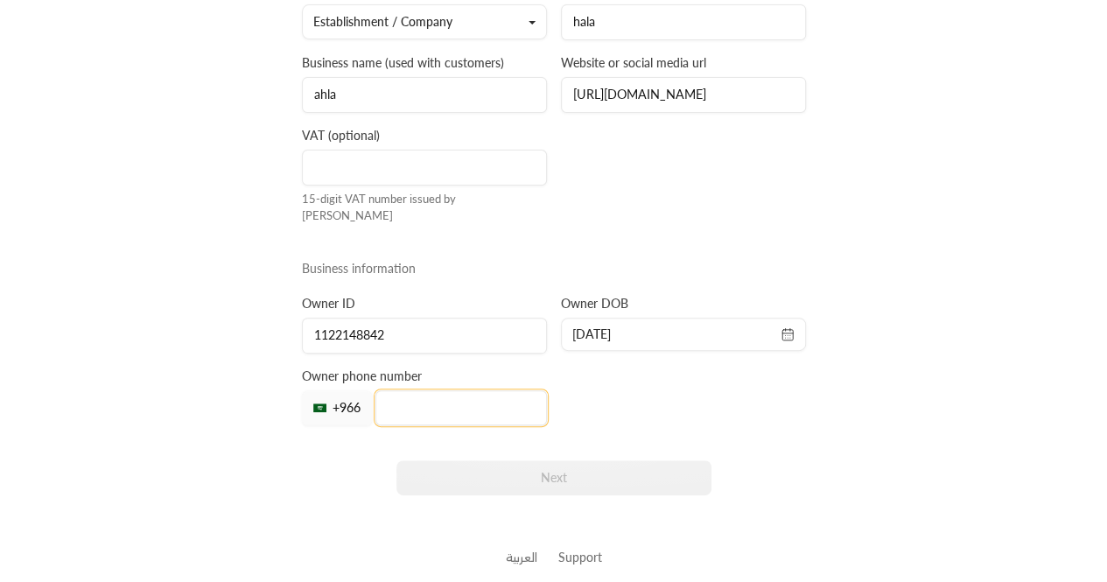
click at [420, 390] on input "tel" at bounding box center [460, 407] width 171 height 35
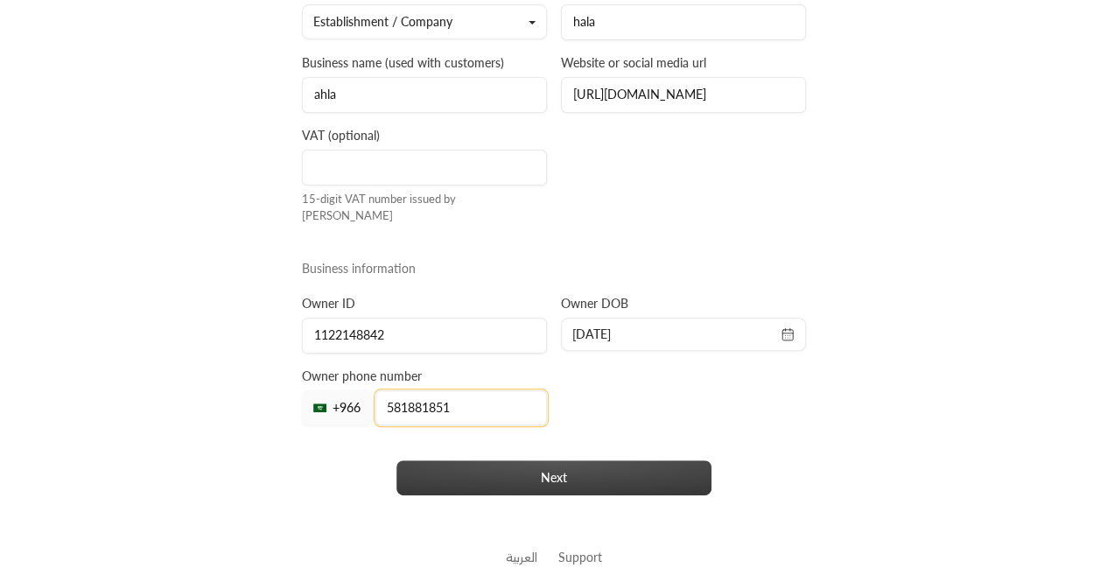
type input "581881851"
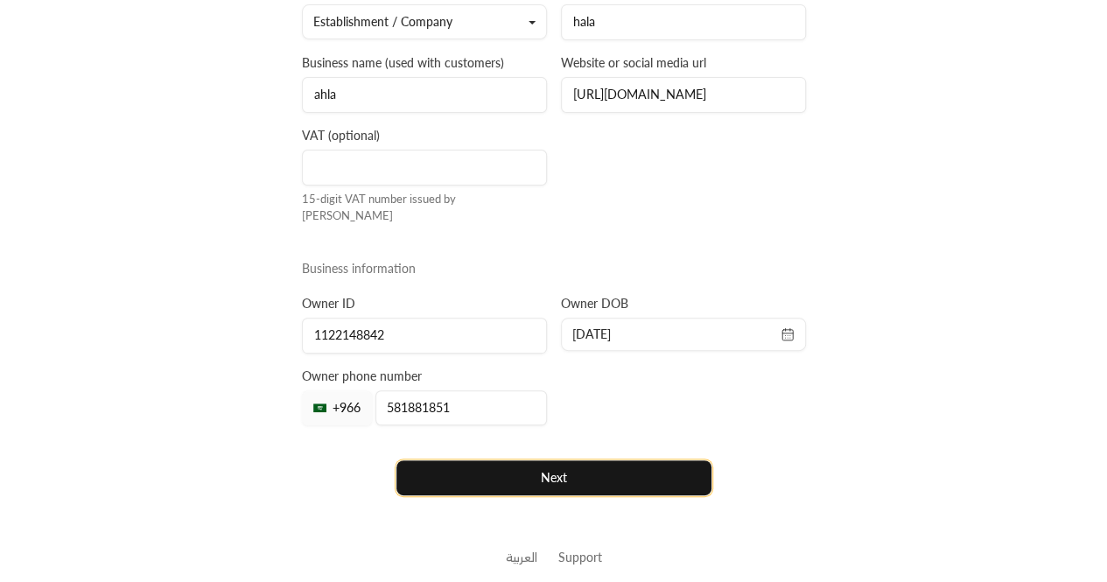
click at [532, 460] on button "Next" at bounding box center [553, 477] width 315 height 35
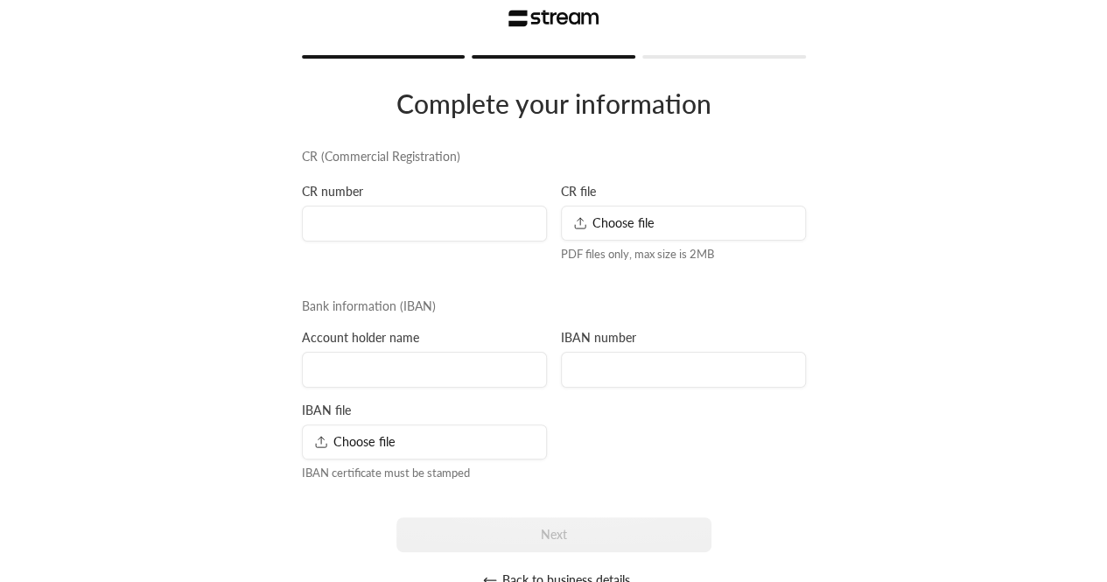
scroll to position [22, 0]
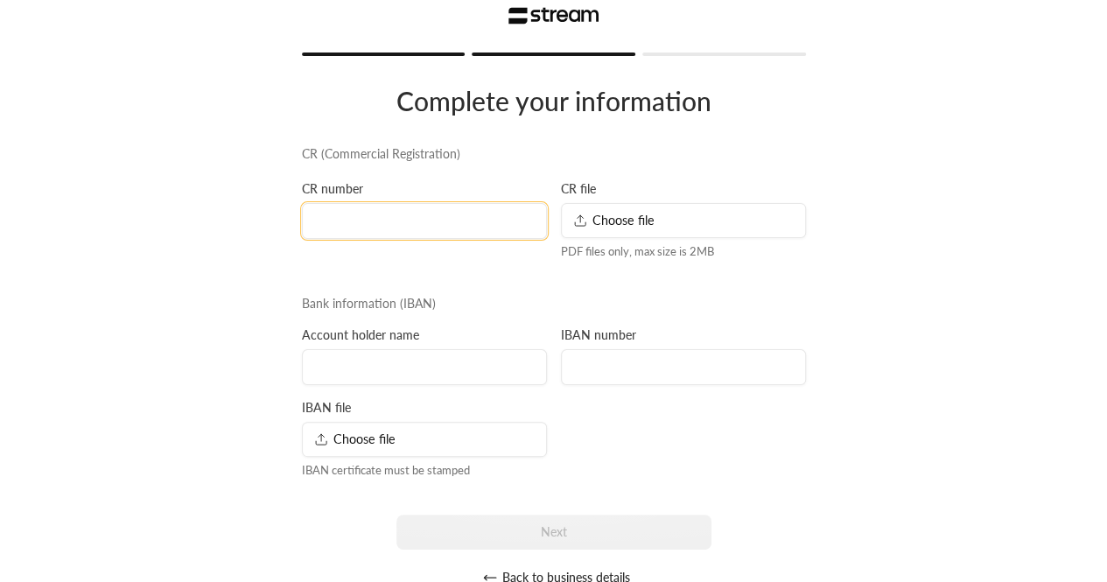
click at [395, 214] on input at bounding box center [424, 221] width 245 height 36
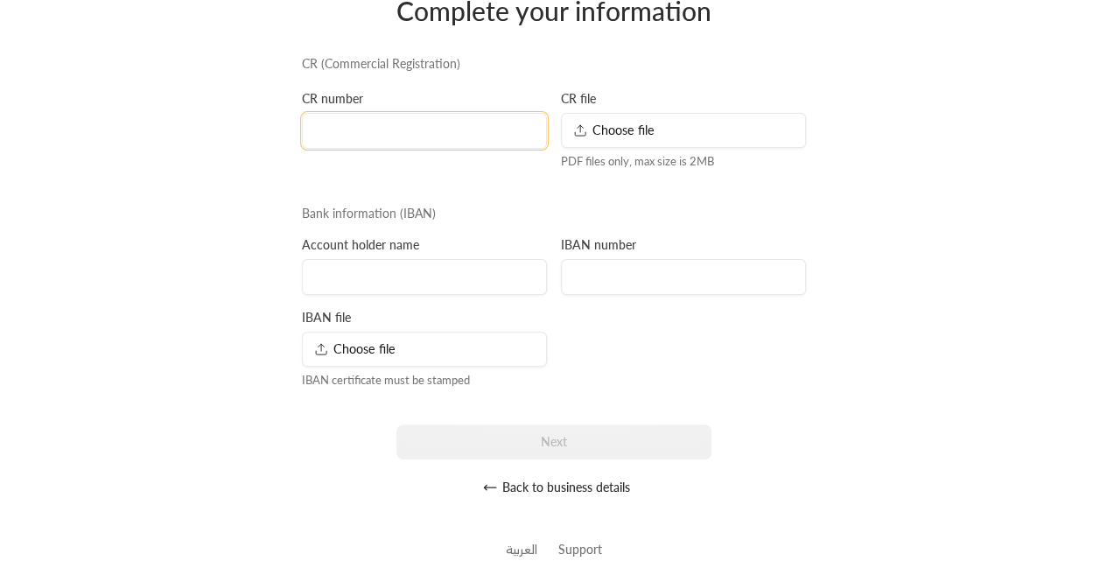
scroll to position [122, 0]
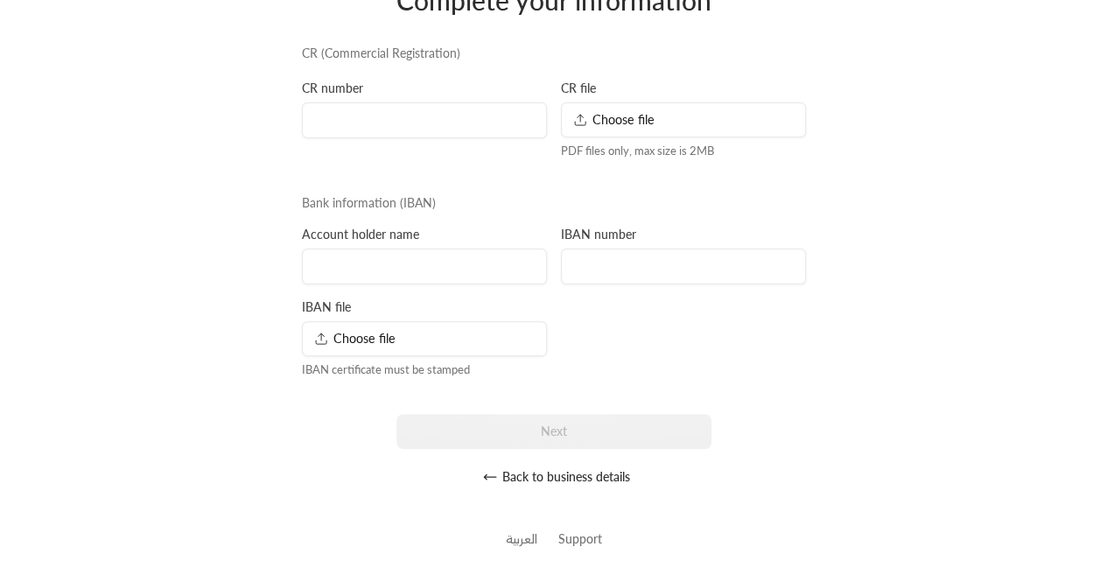
click at [619, 111] on span "Choose file" at bounding box center [614, 119] width 82 height 18
click at [378, 346] on span "Choose file" at bounding box center [355, 338] width 82 height 18
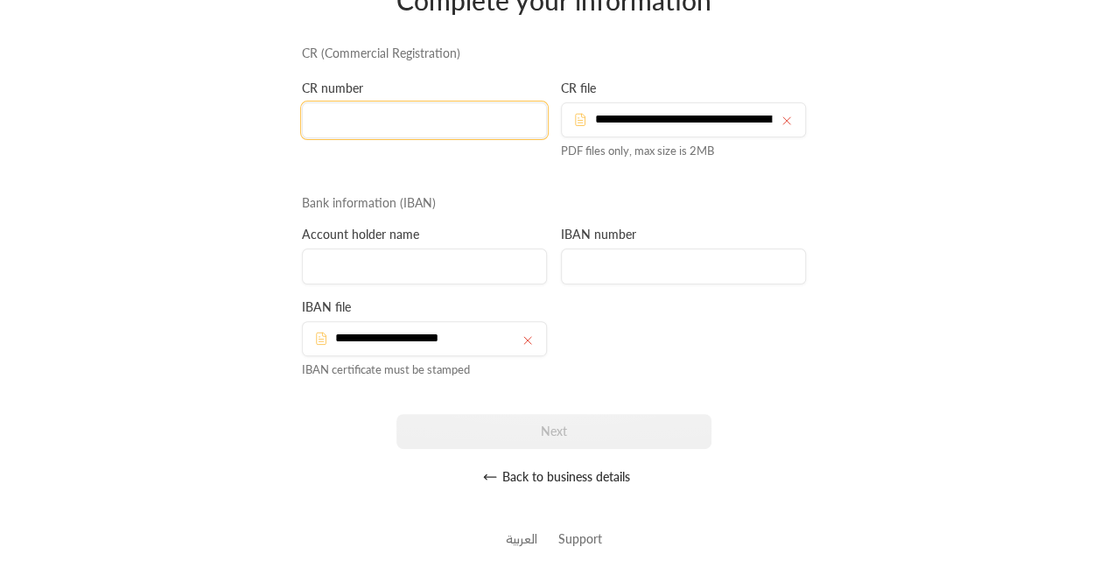
click at [352, 113] on input at bounding box center [424, 120] width 245 height 36
type input "1234567654"
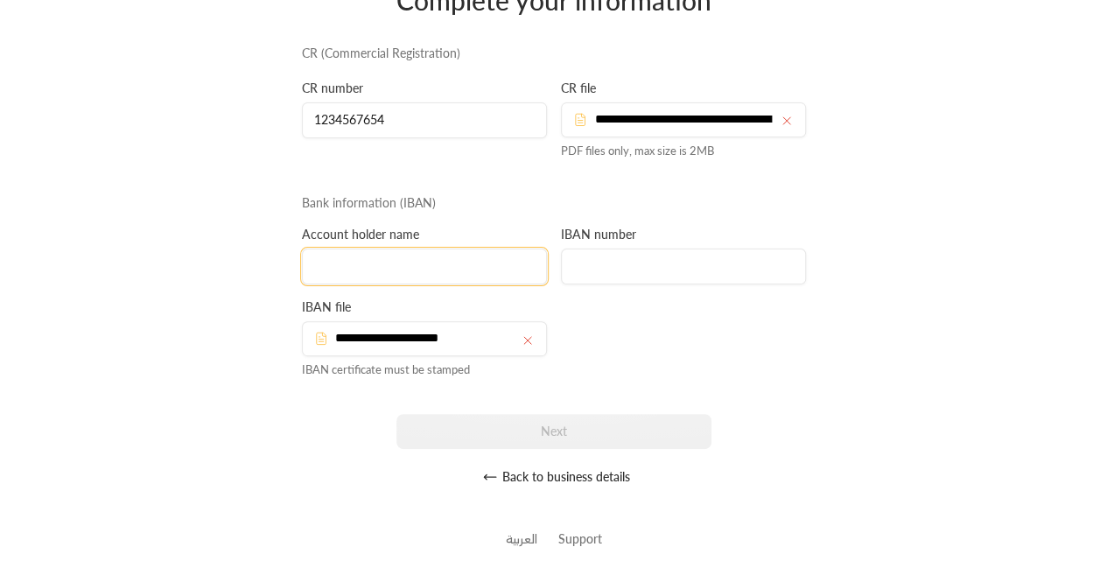
click at [394, 270] on input at bounding box center [424, 266] width 245 height 36
type input "[PERSON_NAME]"
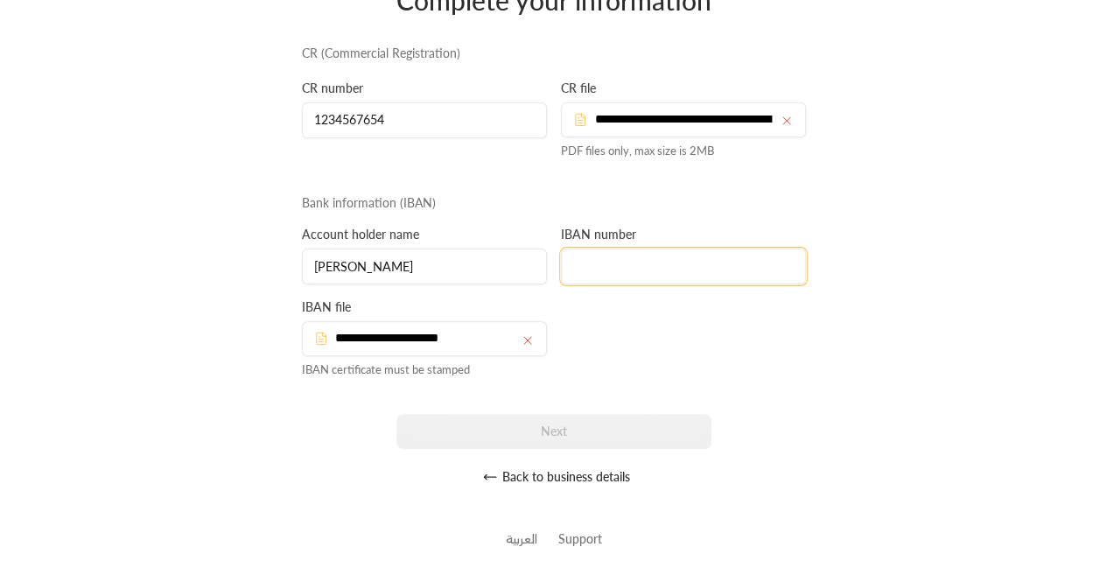
click at [625, 268] on input at bounding box center [683, 266] width 245 height 36
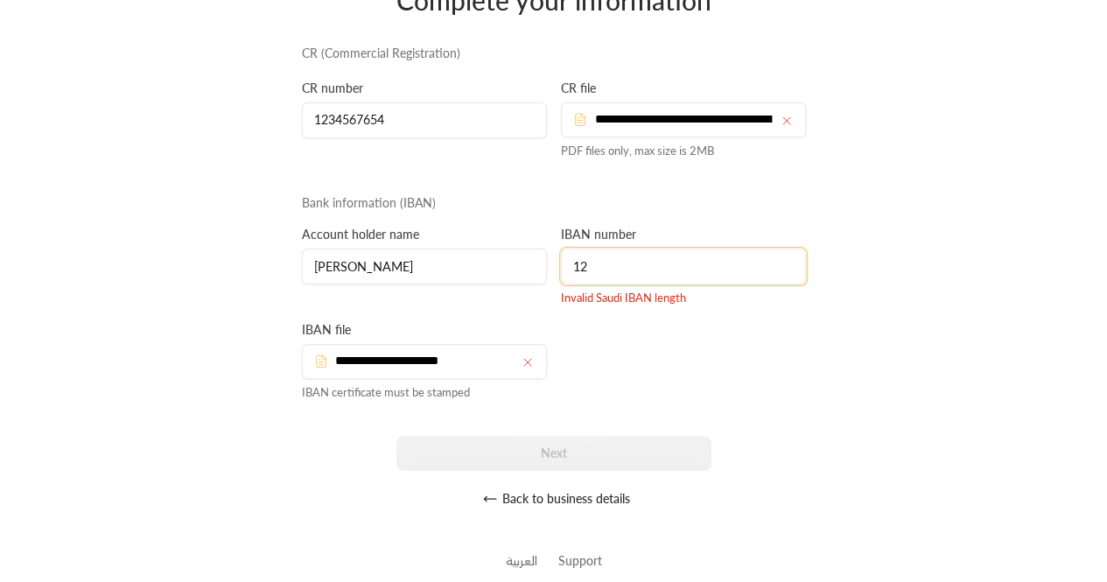
type input "1"
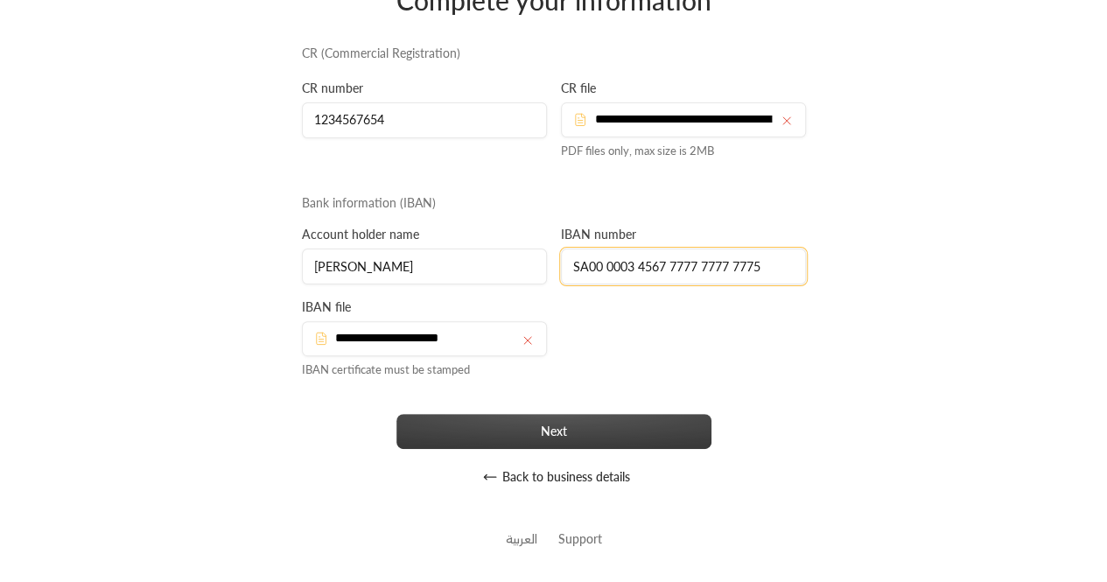
type input "SA00 0003 4567 7777 7777 7775"
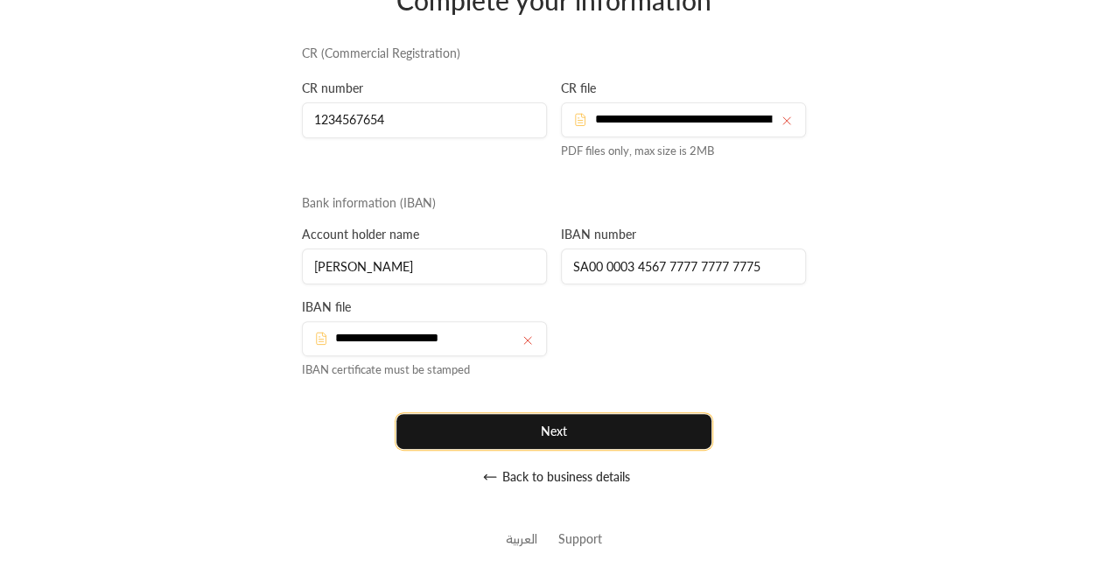
click at [522, 433] on button "Next" at bounding box center [553, 431] width 315 height 35
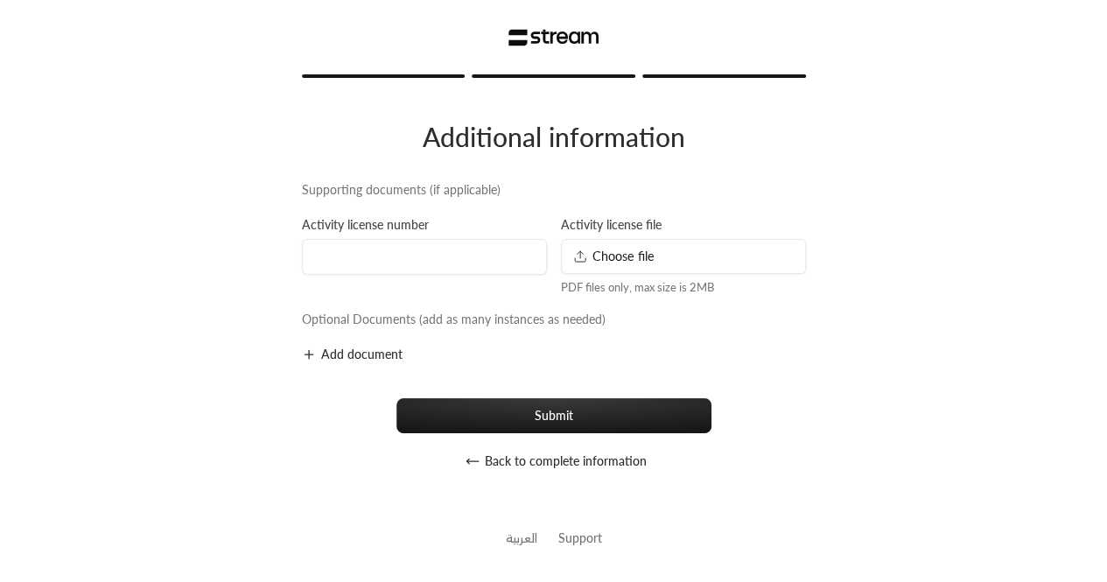
scroll to position [0, 0]
click at [562, 391] on div "Add document Submit Back to complete information" at bounding box center [560, 413] width 518 height 134
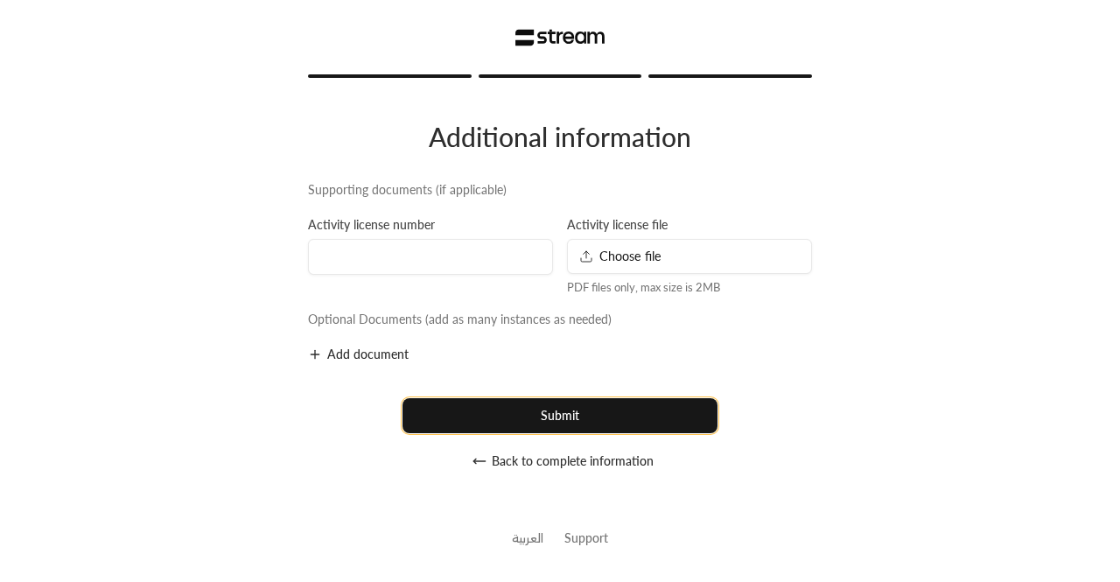
click at [511, 416] on button "Submit" at bounding box center [559, 415] width 315 height 35
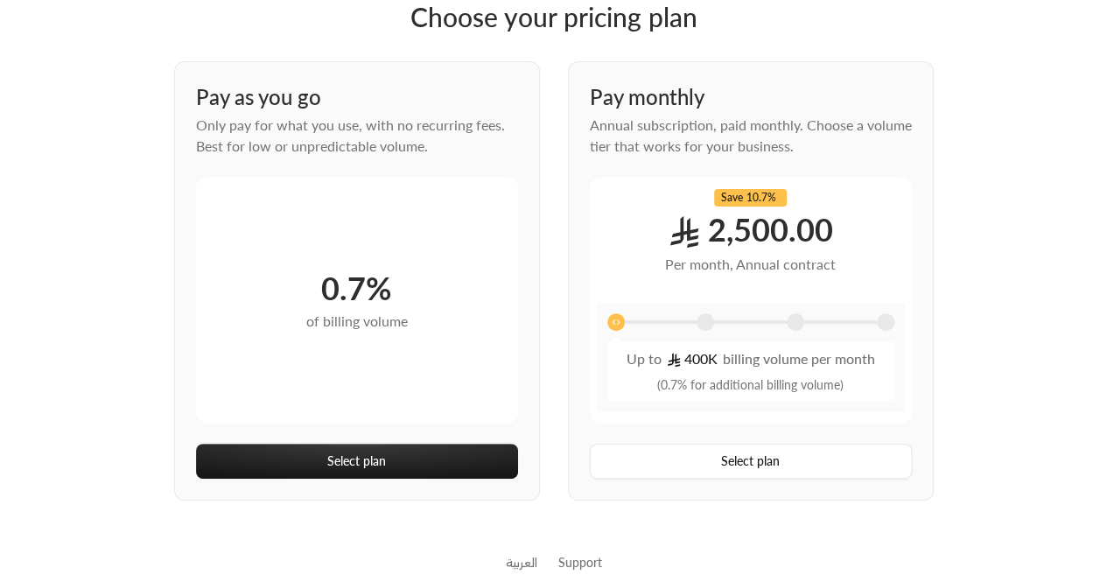
scroll to position [103, 0]
click at [702, 324] on span at bounding box center [704, 320] width 17 height 17
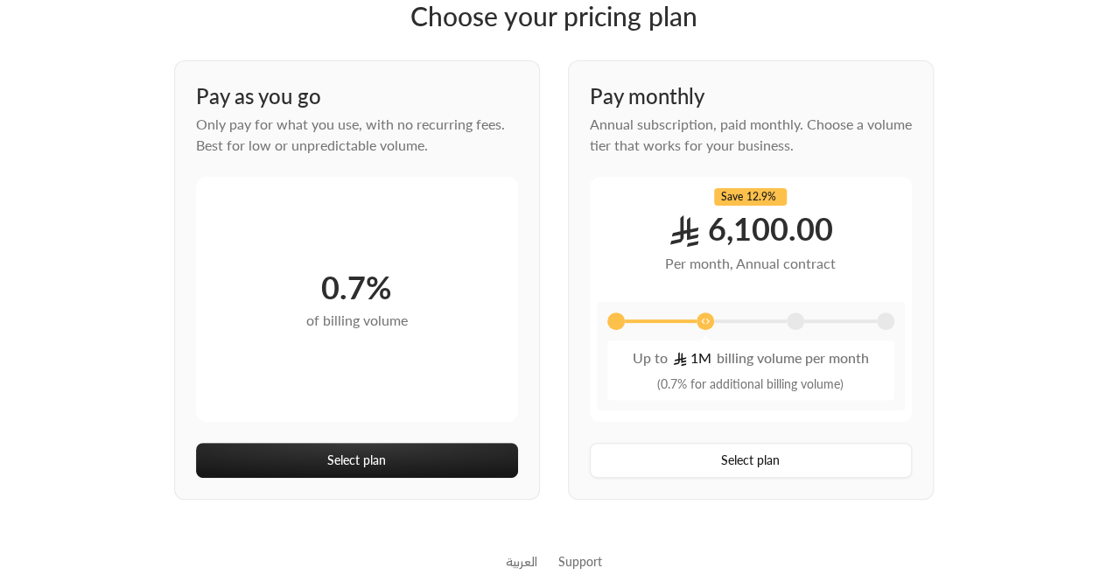
click at [789, 318] on span at bounding box center [794, 320] width 17 height 17
click at [887, 316] on span at bounding box center [885, 320] width 17 height 17
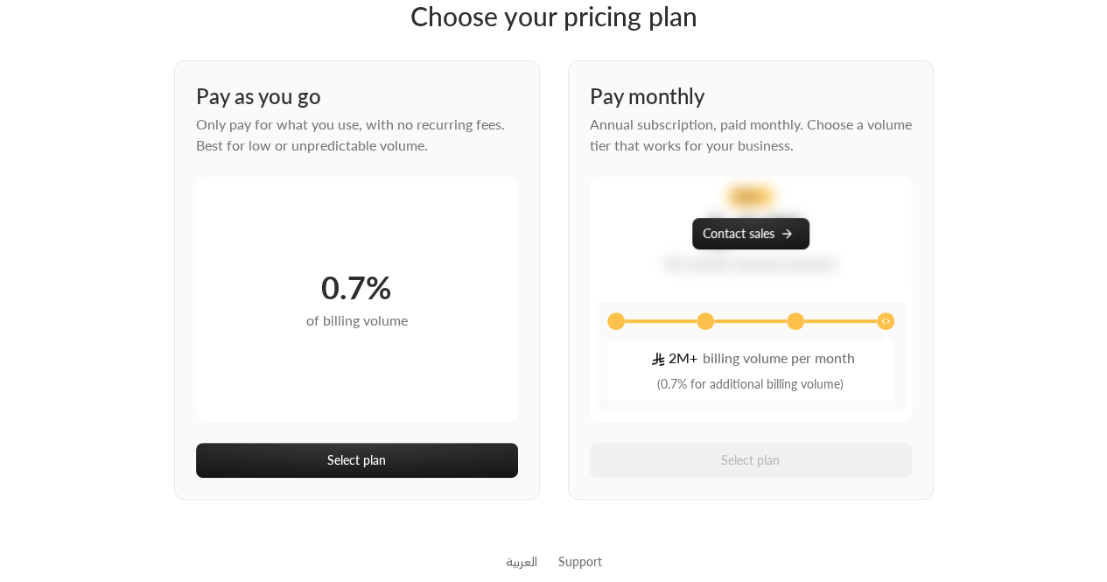
click at [615, 326] on span at bounding box center [615, 320] width 17 height 17
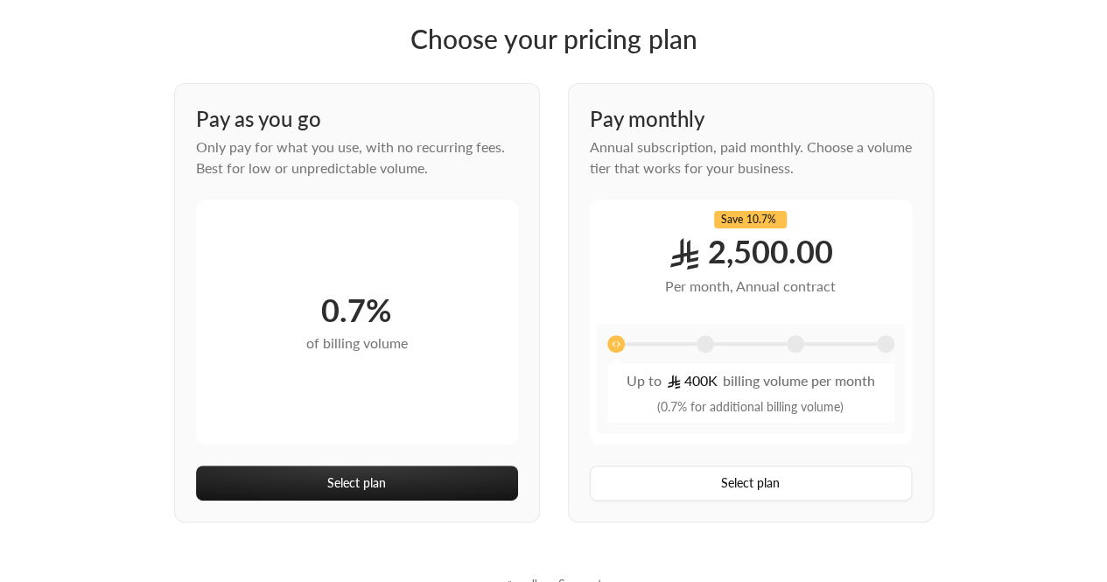
scroll to position [91, 0]
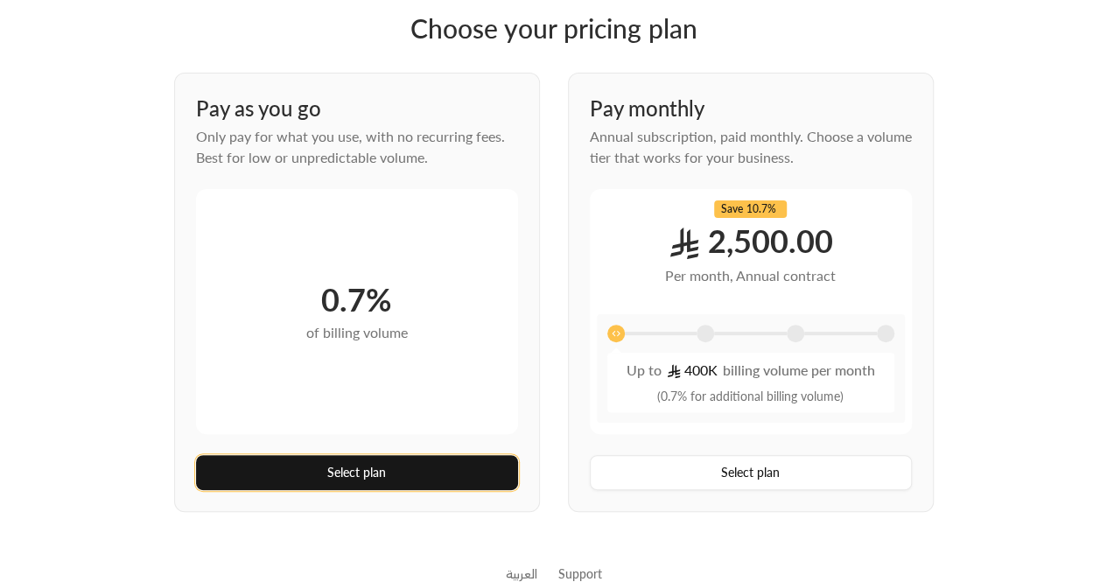
click at [423, 465] on button "Select plan" at bounding box center [357, 472] width 322 height 35
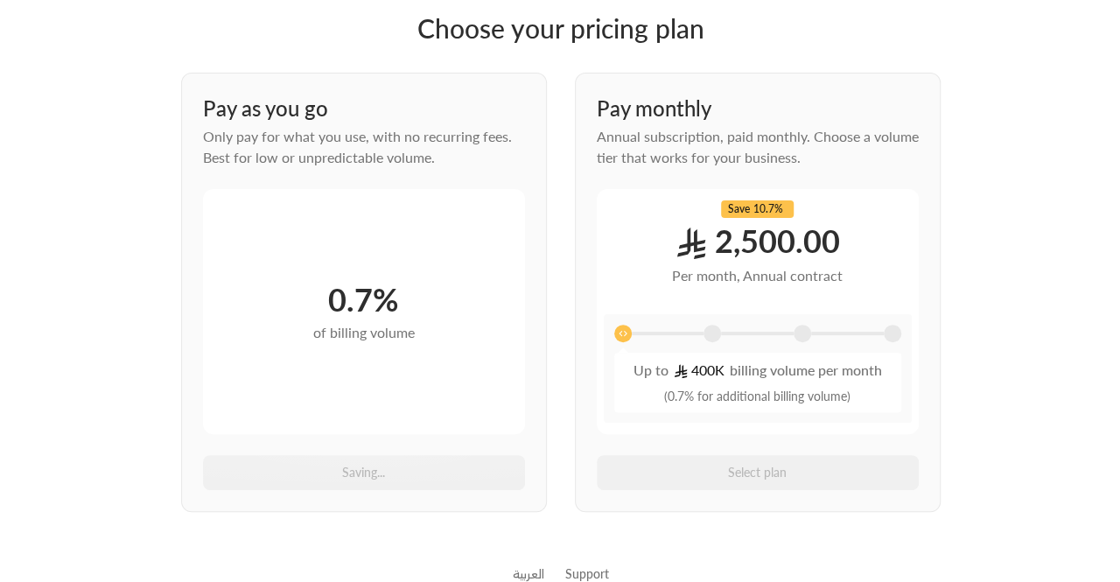
scroll to position [0, 0]
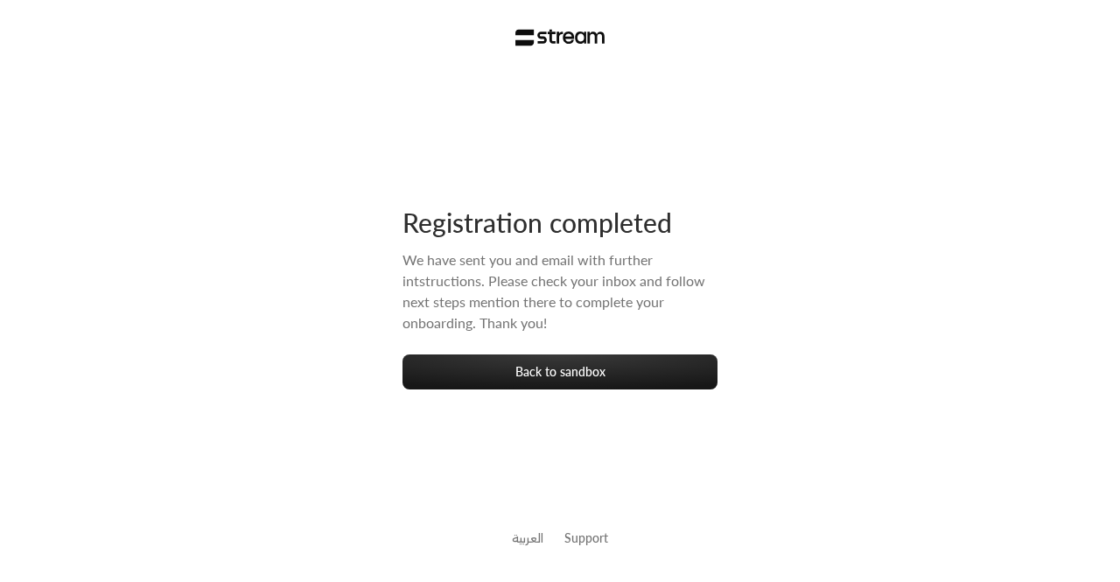
click at [0, 375] on div "Registration completed We have sent you and email with further intstructions. P…" at bounding box center [560, 291] width 1120 height 582
click at [2, 287] on div "Registration completed We have sent you and email with further intstructions. P…" at bounding box center [560, 291] width 1120 height 582
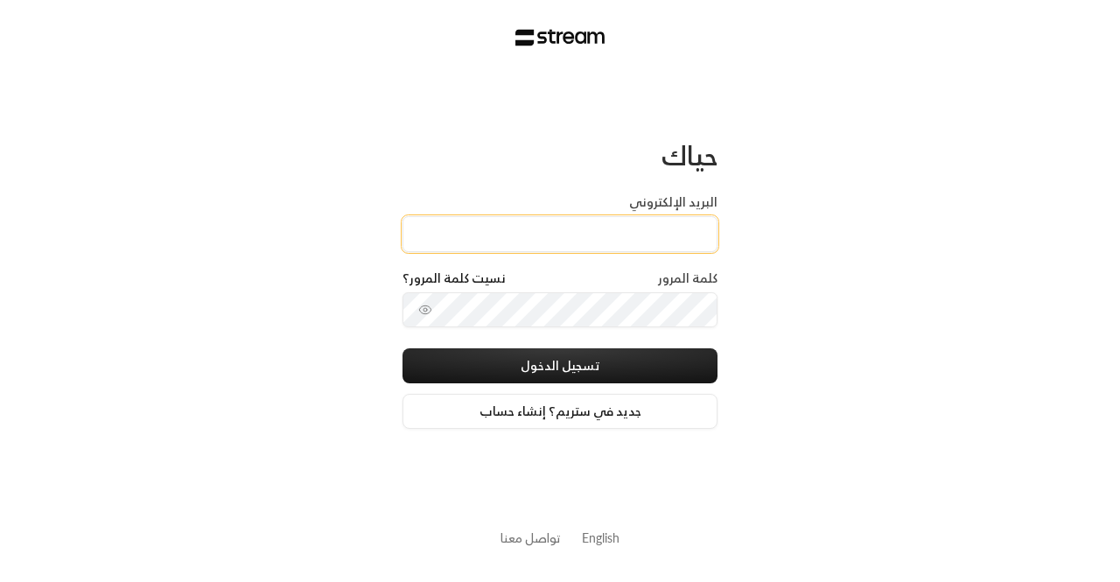
click at [565, 240] on input "البريد الإلكتروني" at bounding box center [559, 234] width 315 height 36
paste input "technology+v2@streampay.sa"
type input "technology+v2@streampay.sa"
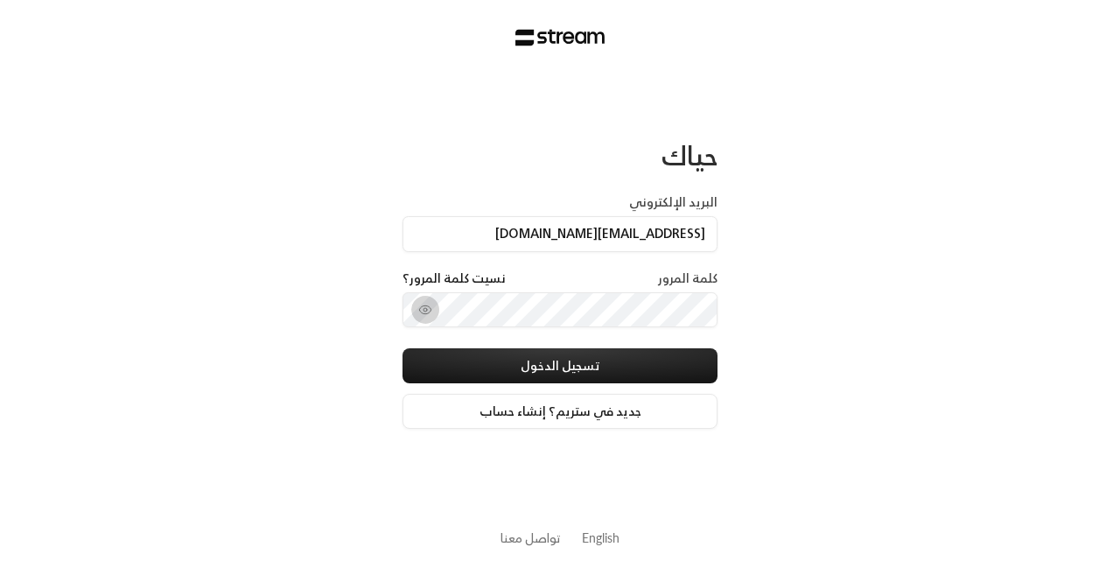
click at [425, 306] on icon "toggle password visibility" at bounding box center [425, 310] width 14 height 14
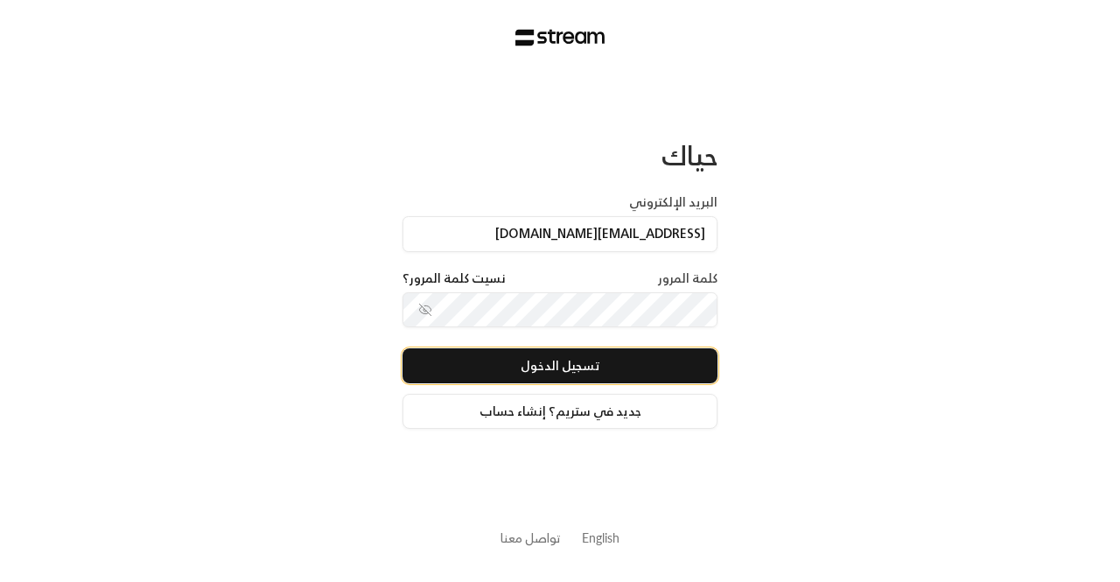
click at [523, 360] on button "تسجيل الدخول" at bounding box center [559, 365] width 315 height 35
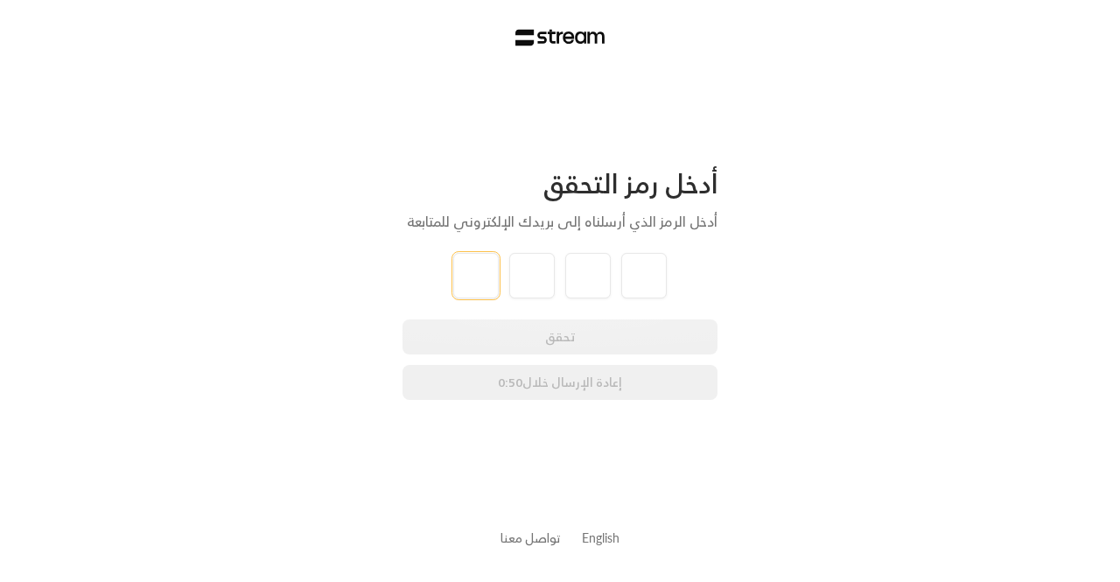
paste input "tel"
click at [470, 279] on input "tel" at bounding box center [475, 275] width 45 height 45
paste input "tel"
type input "2"
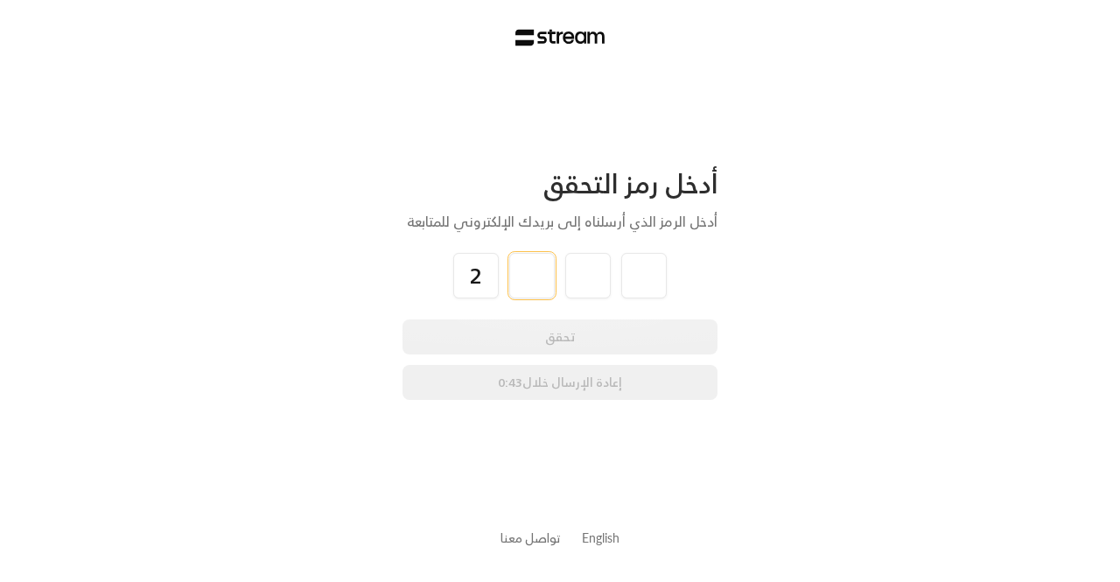
type input "1"
type input "7"
